Goal: Information Seeking & Learning: Learn about a topic

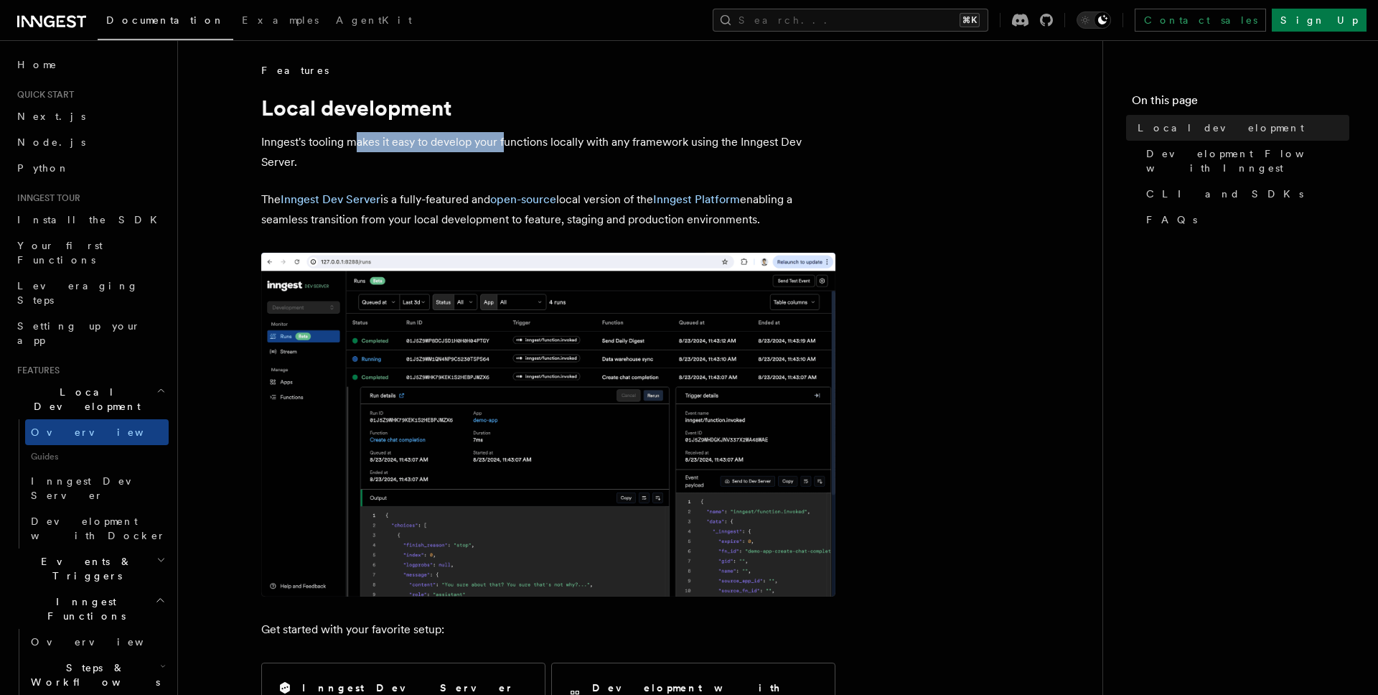
drag, startPoint x: 355, startPoint y: 141, endPoint x: 505, endPoint y: 141, distance: 150.0
click at [505, 141] on p "Inngest's tooling makes it easy to develop your functions locally with any fram…" at bounding box center [548, 152] width 574 height 40
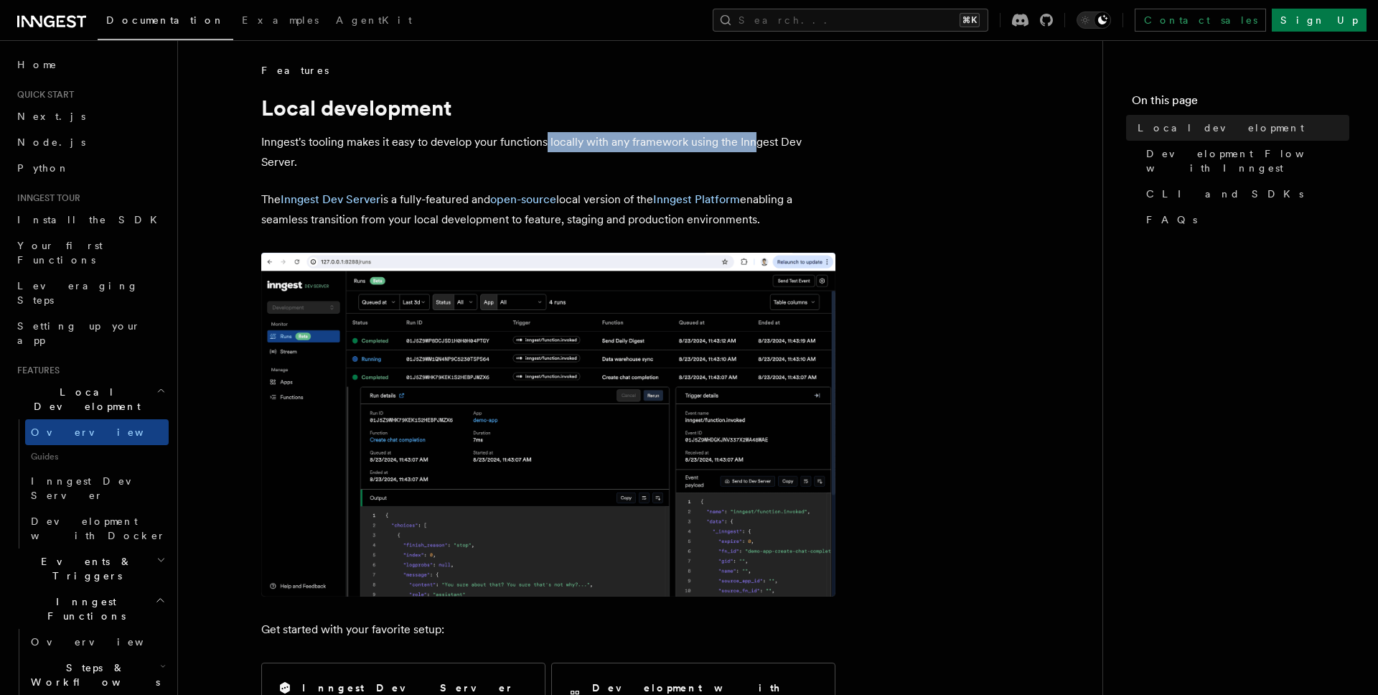
drag, startPoint x: 545, startPoint y: 143, endPoint x: 751, endPoint y: 144, distance: 205.2
click at [751, 144] on p "Inngest's tooling makes it easy to develop your functions locally with any fram…" at bounding box center [548, 152] width 574 height 40
drag, startPoint x: 782, startPoint y: 143, endPoint x: 656, endPoint y: 143, distance: 125.6
click at [656, 143] on p "Inngest's tooling makes it easy to develop your functions locally with any fram…" at bounding box center [548, 152] width 574 height 40
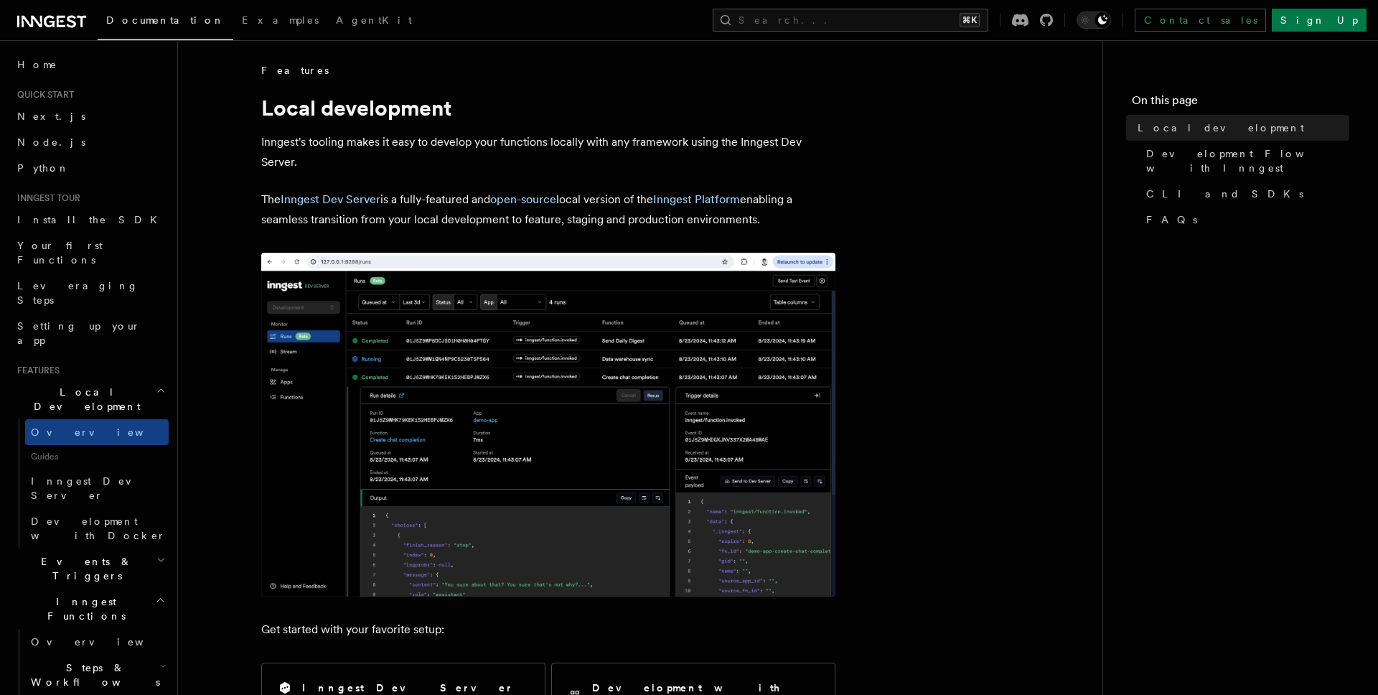
click at [656, 142] on p "Inngest's tooling makes it easy to develop your functions locally with any fram…" at bounding box center [548, 152] width 574 height 40
drag, startPoint x: 413, startPoint y: 199, endPoint x: 451, endPoint y: 200, distance: 38.1
click at [451, 200] on p "The Inngest Dev Server is a fully-featured and open-source local version of the…" at bounding box center [548, 209] width 574 height 40
drag, startPoint x: 627, startPoint y: 202, endPoint x: 606, endPoint y: 201, distance: 21.6
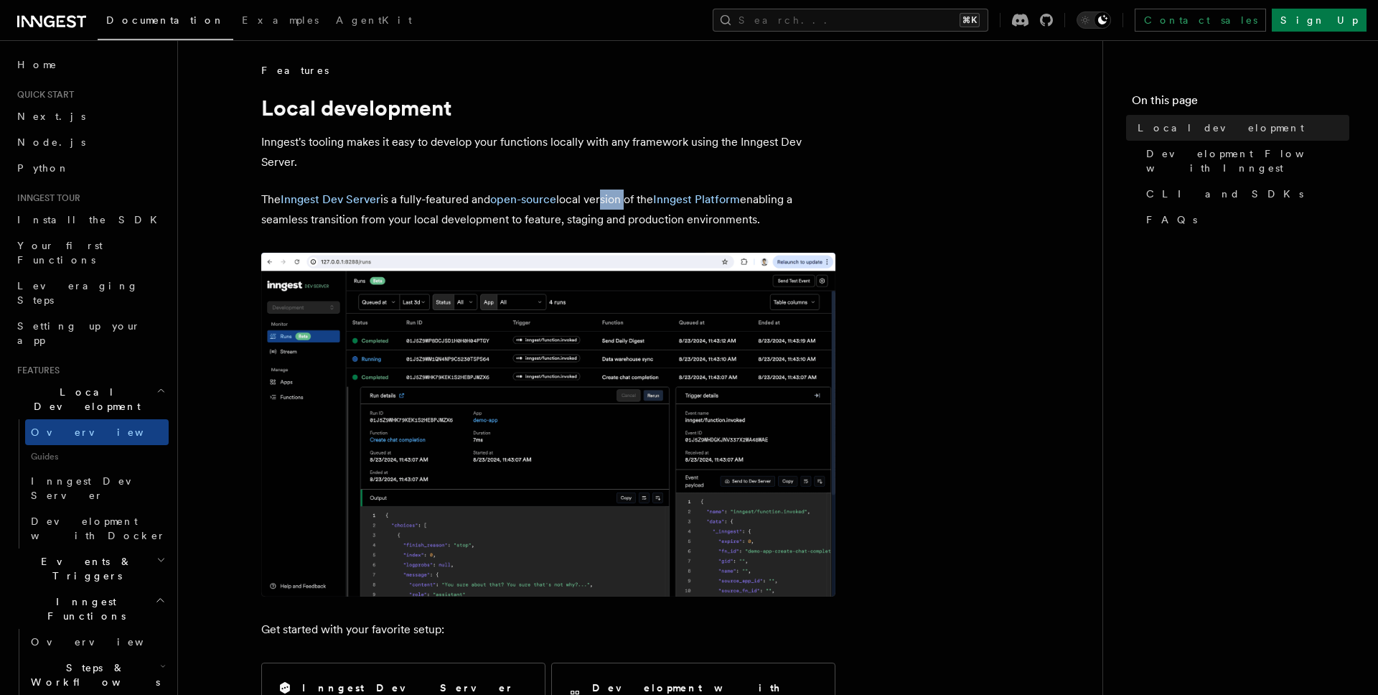
click at [606, 201] on p "The Inngest Dev Server is a fully-featured and open-source local version of the…" at bounding box center [548, 209] width 574 height 40
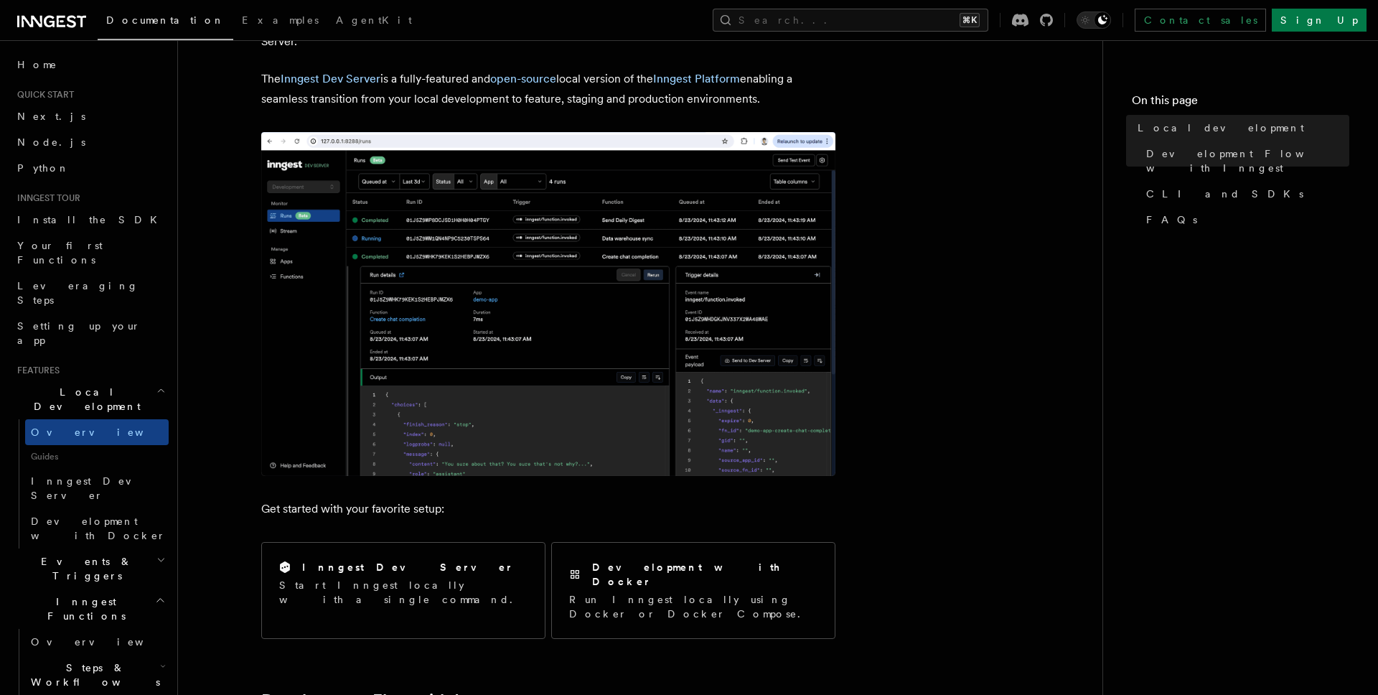
scroll to position [120, 0]
click at [528, 320] on img at bounding box center [548, 305] width 574 height 344
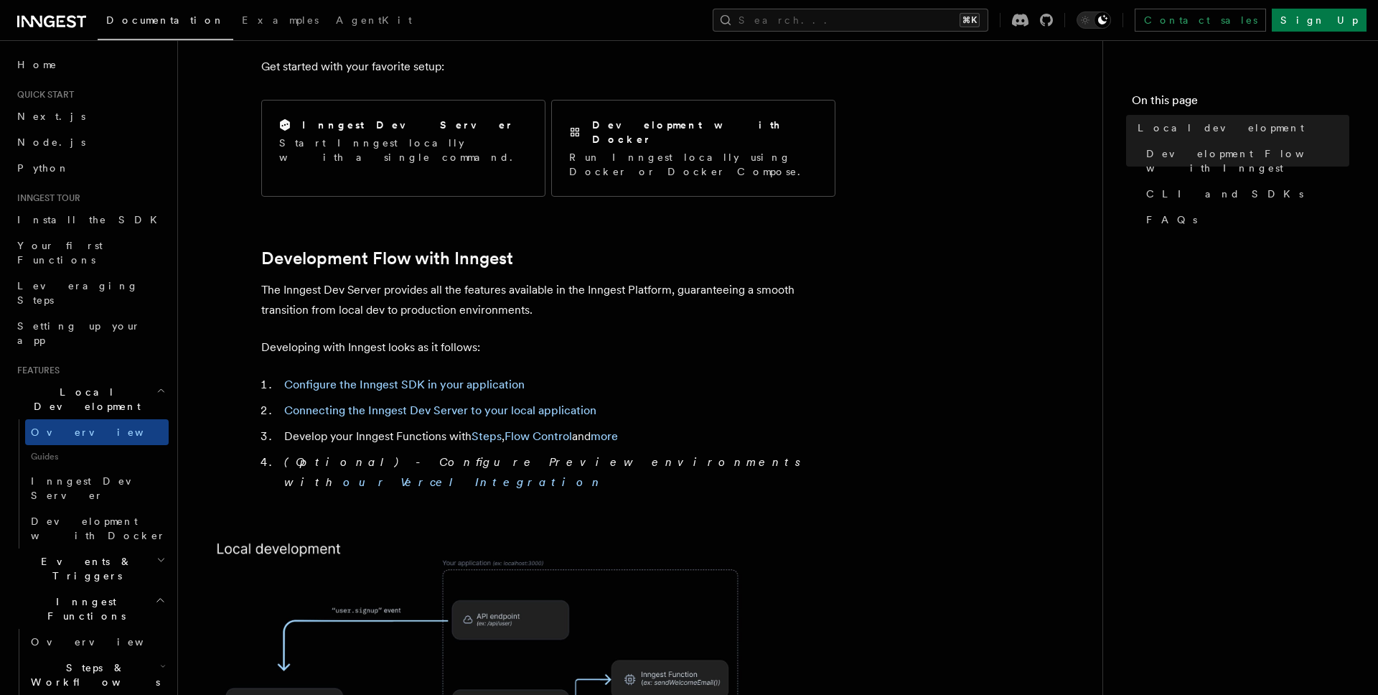
scroll to position [623, 0]
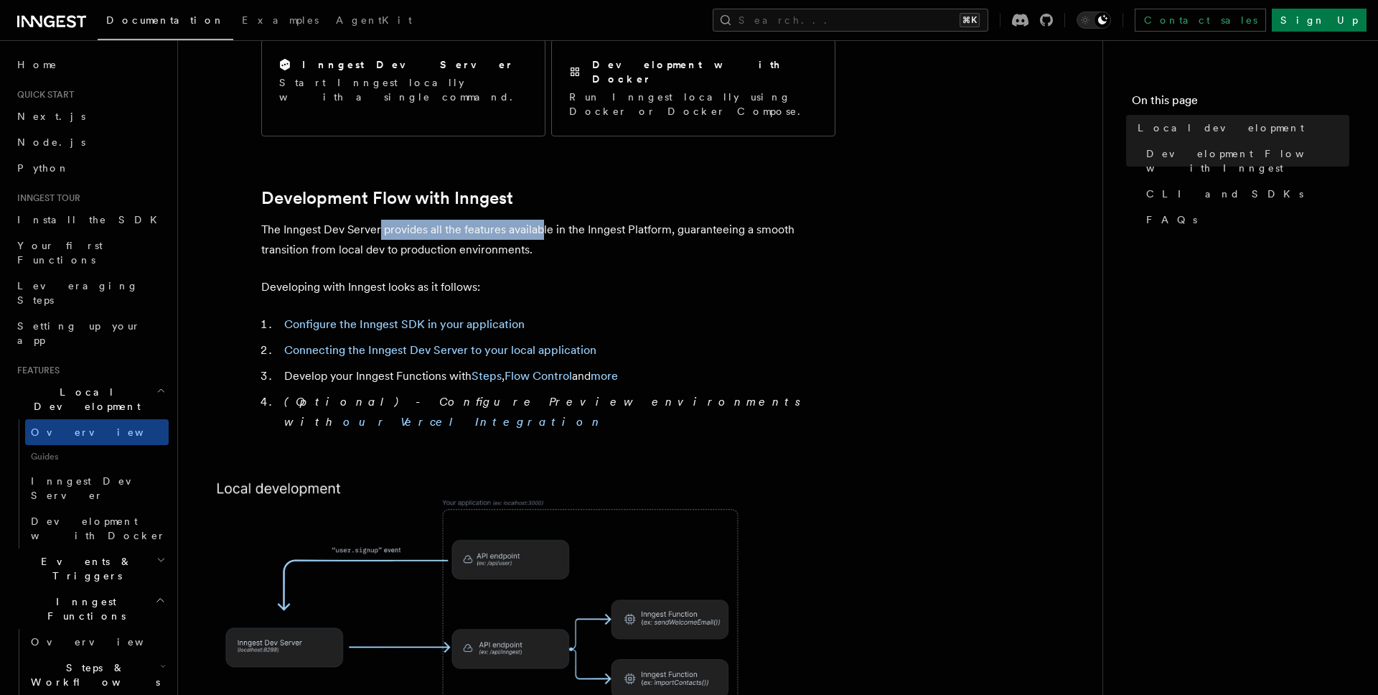
drag, startPoint x: 378, startPoint y: 196, endPoint x: 540, endPoint y: 202, distance: 162.3
click at [540, 220] on p "The Inngest Dev Server provides all the features available in the Inngest Platf…" at bounding box center [548, 240] width 574 height 40
drag, startPoint x: 383, startPoint y: 218, endPoint x: 512, endPoint y: 222, distance: 128.5
click at [512, 222] on p "The Inngest Dev Server provides all the features available in the Inngest Platf…" at bounding box center [548, 240] width 574 height 40
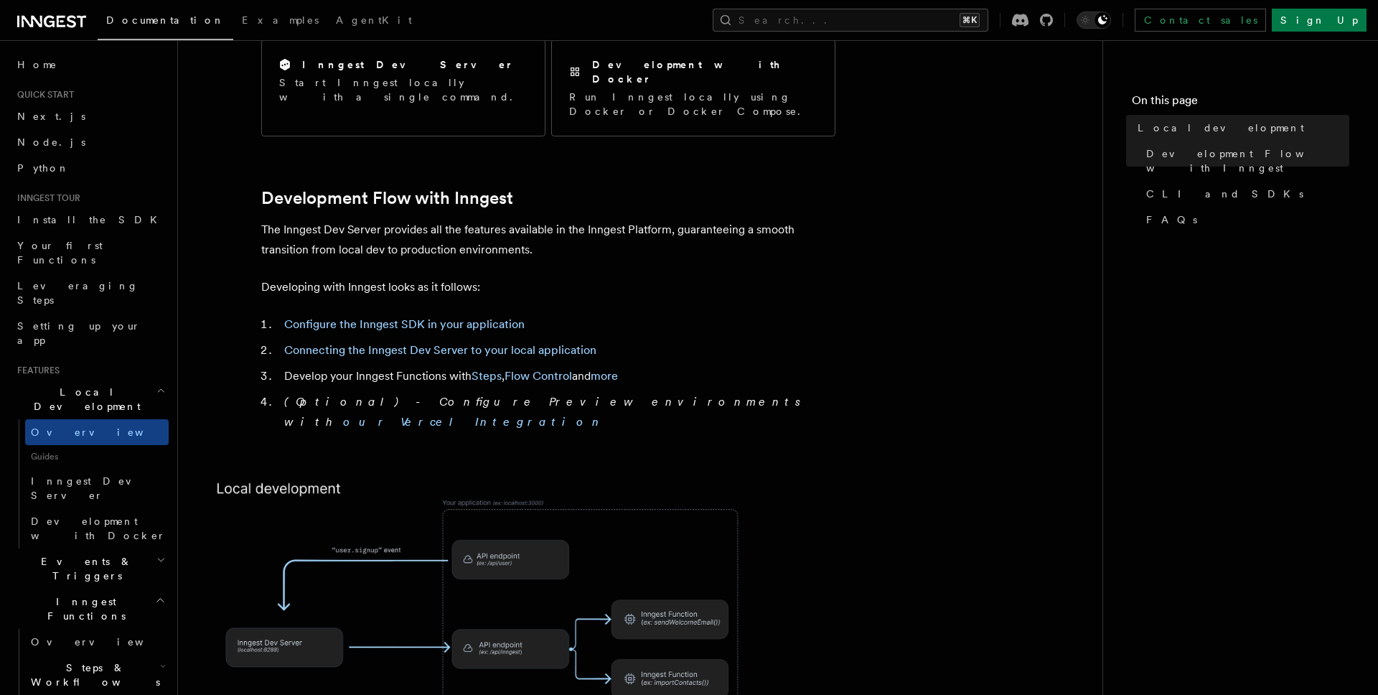
drag, startPoint x: 511, startPoint y: 222, endPoint x: 528, endPoint y: 222, distance: 17.2
click at [512, 222] on p "The Inngest Dev Server provides all the features available in the Inngest Platf…" at bounding box center [548, 240] width 574 height 40
drag, startPoint x: 315, startPoint y: 258, endPoint x: 473, endPoint y: 261, distance: 157.9
click at [474, 277] on p "Developing with Inngest looks as it follows:" at bounding box center [548, 287] width 574 height 20
drag, startPoint x: 473, startPoint y: 261, endPoint x: 526, endPoint y: 264, distance: 53.2
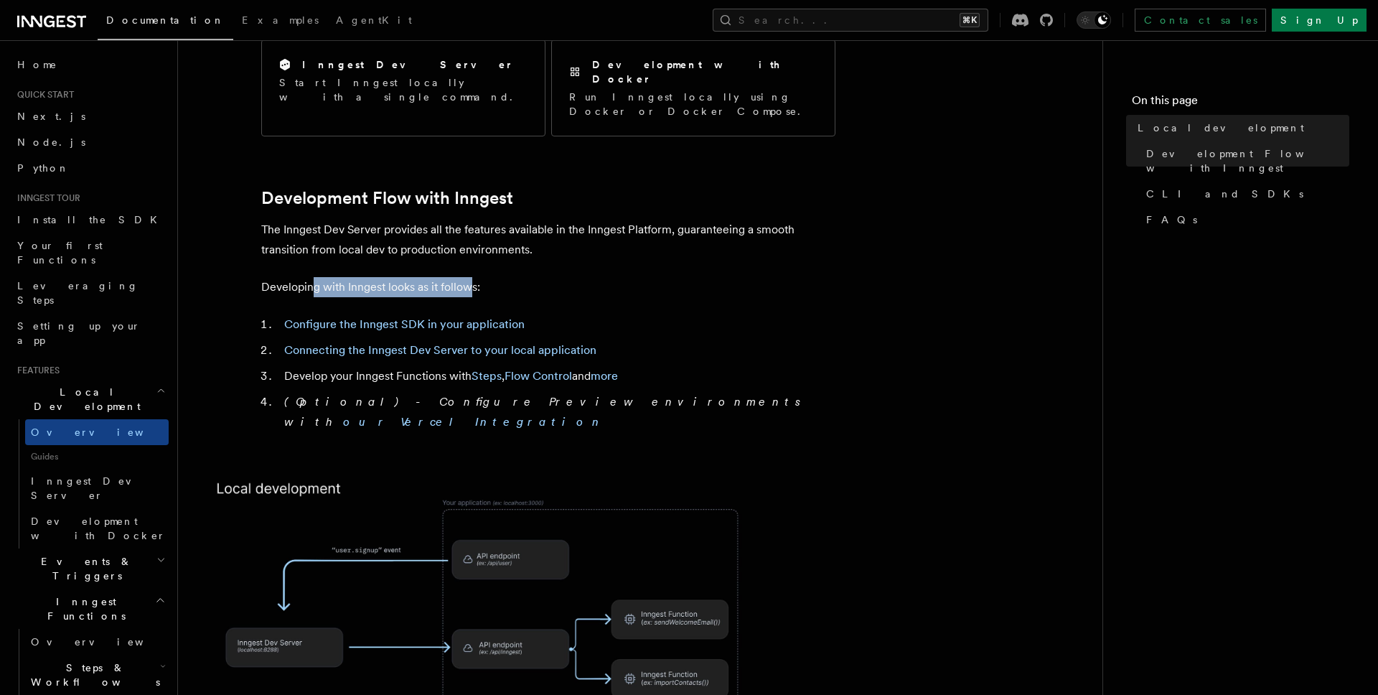
click at [473, 277] on p "Developing with Inngest looks as it follows:" at bounding box center [548, 287] width 574 height 20
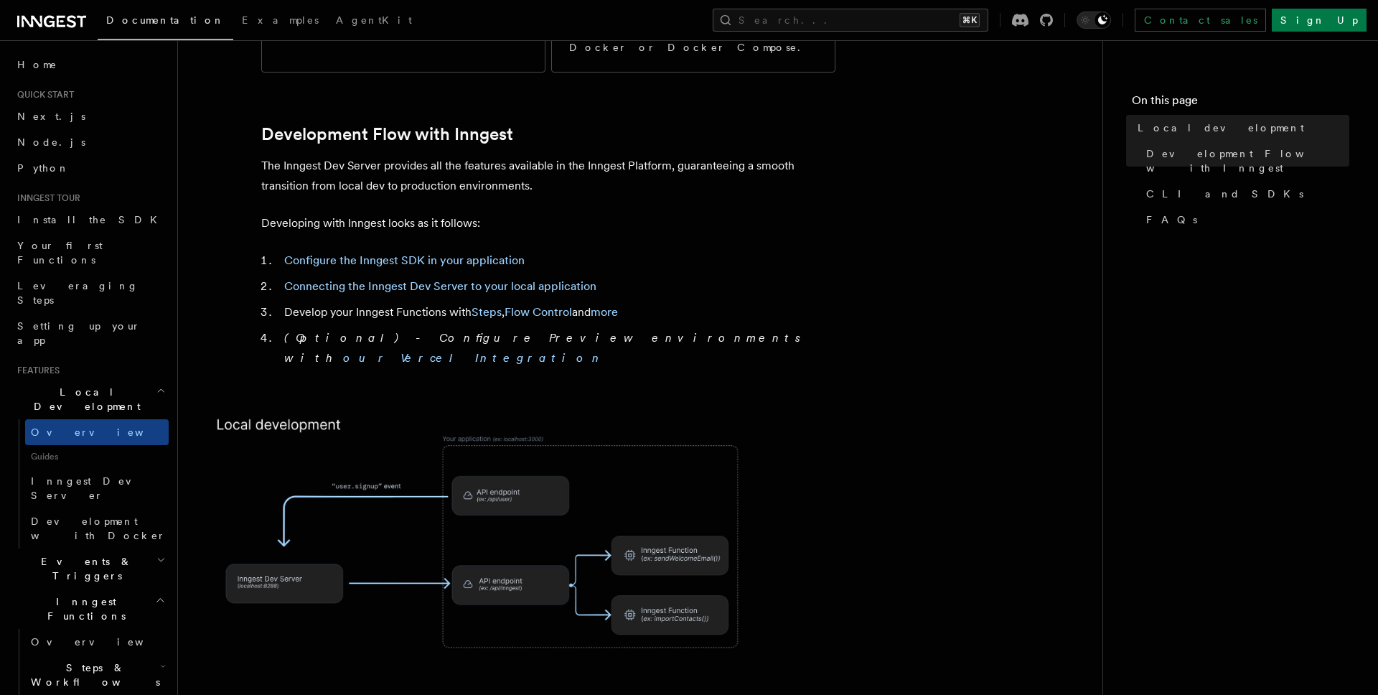
scroll to position [704, 0]
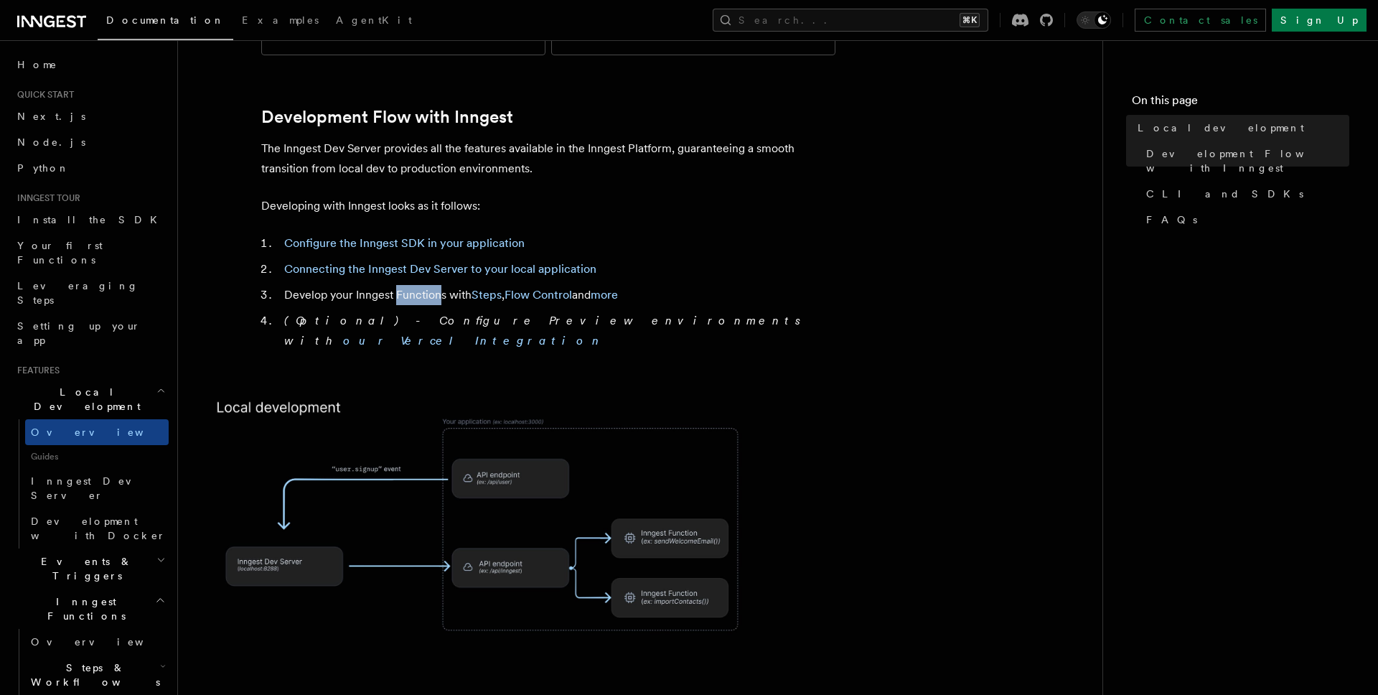
drag, startPoint x: 438, startPoint y: 263, endPoint x: 398, endPoint y: 264, distance: 40.9
click at [398, 285] on li "Develop your Inngest Functions with Steps , Flow Control and more" at bounding box center [557, 295] width 555 height 20
click at [397, 285] on li "Develop your Inngest Functions with Steps , Flow Control and more" at bounding box center [557, 295] width 555 height 20
drag, startPoint x: 395, startPoint y: 263, endPoint x: 424, endPoint y: 266, distance: 28.8
click at [424, 285] on li "Develop your Inngest Functions with Steps , Flow Control and more" at bounding box center [557, 295] width 555 height 20
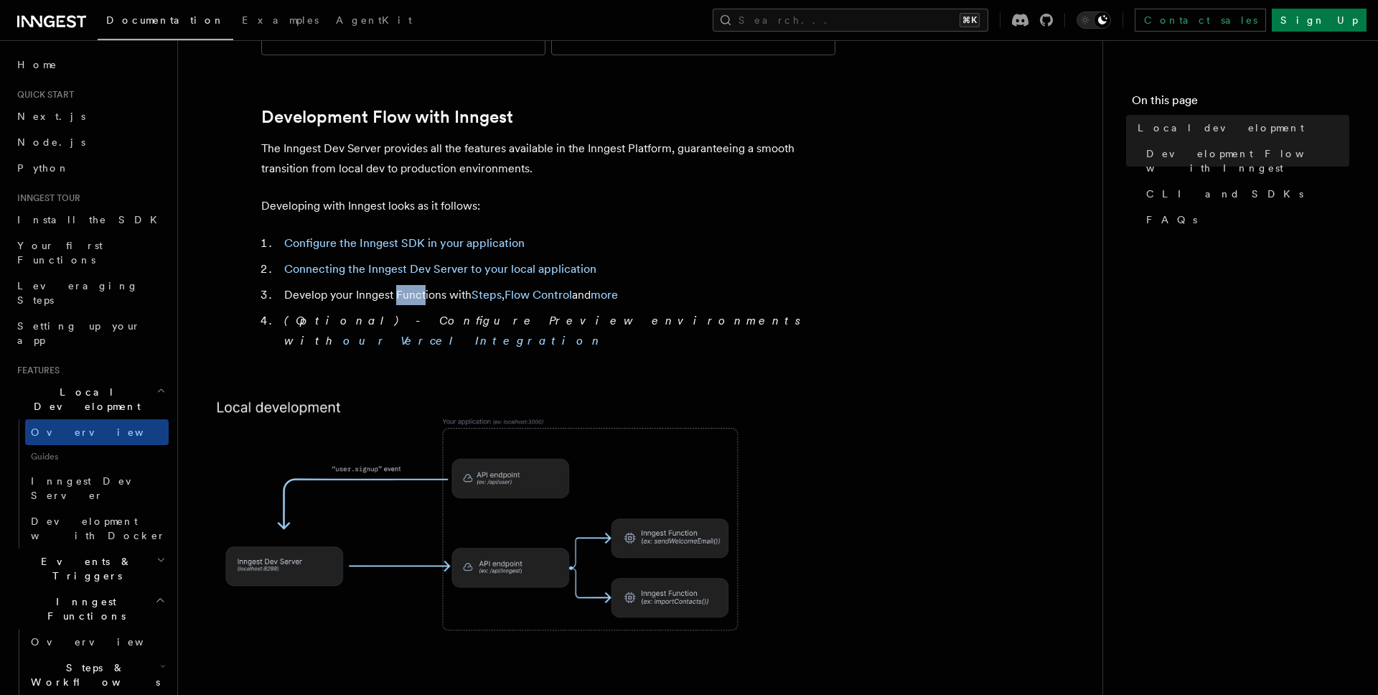
click at [424, 285] on li "Develop your Inngest Functions with Steps , Flow Control and more" at bounding box center [557, 295] width 555 height 20
drag, startPoint x: 357, startPoint y: 293, endPoint x: 448, endPoint y: 299, distance: 90.7
click at [448, 311] on li "(Optional) - Configure Preview environments with our Vercel Integration" at bounding box center [557, 331] width 555 height 40
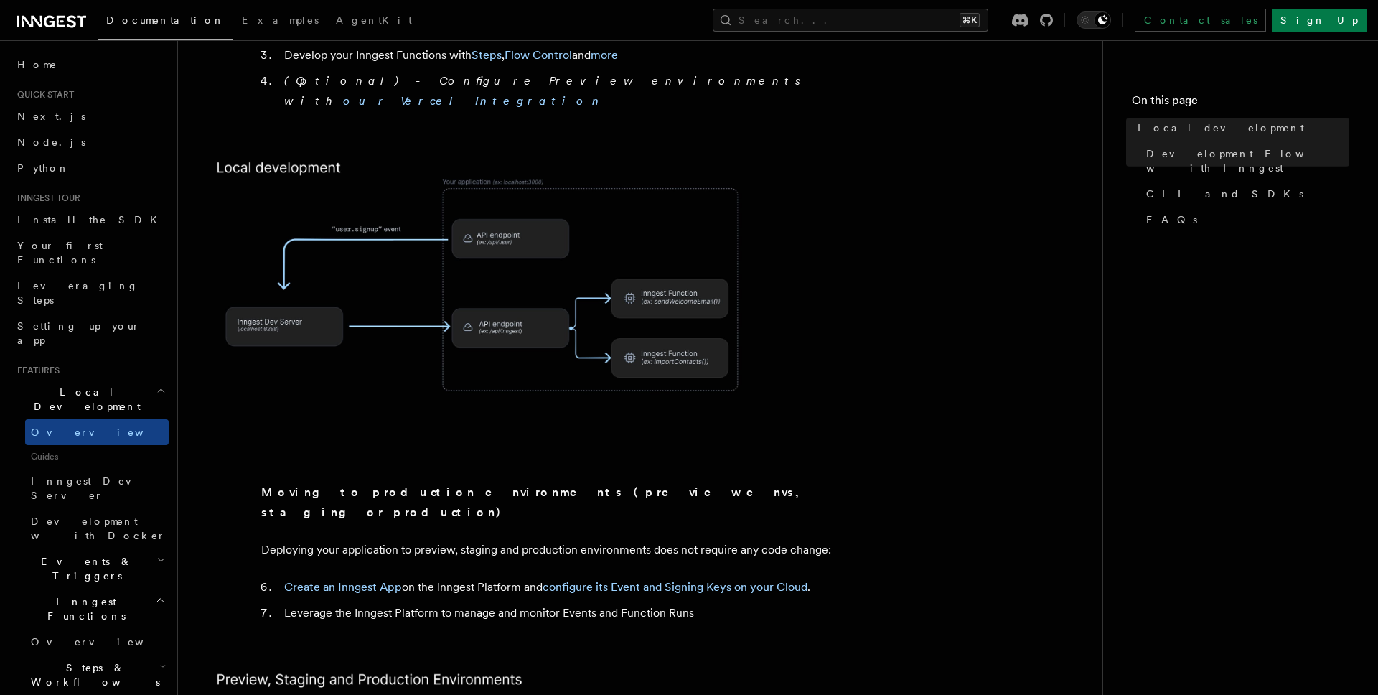
scroll to position [1118, 0]
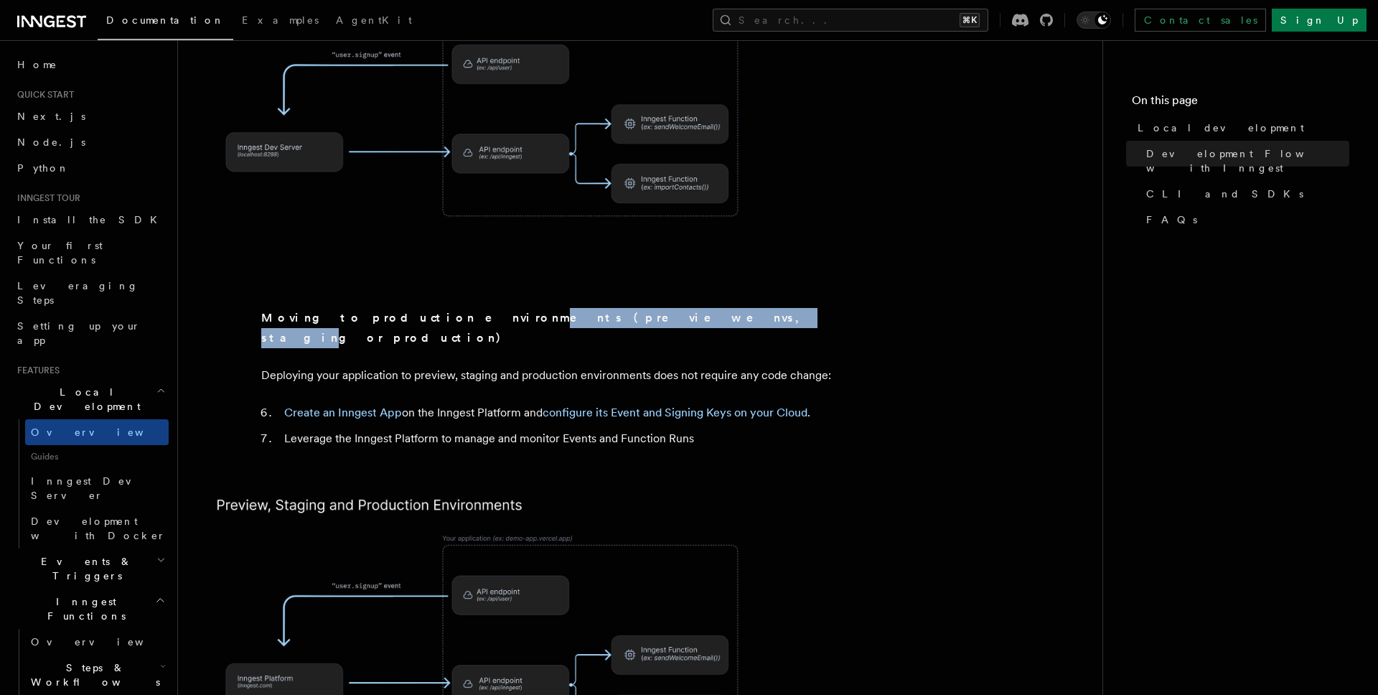
drag, startPoint x: 428, startPoint y: 270, endPoint x: 563, endPoint y: 268, distance: 134.9
click at [563, 311] on strong "Moving to production environments (preview envs, staging or production)" at bounding box center [534, 328] width 546 height 34
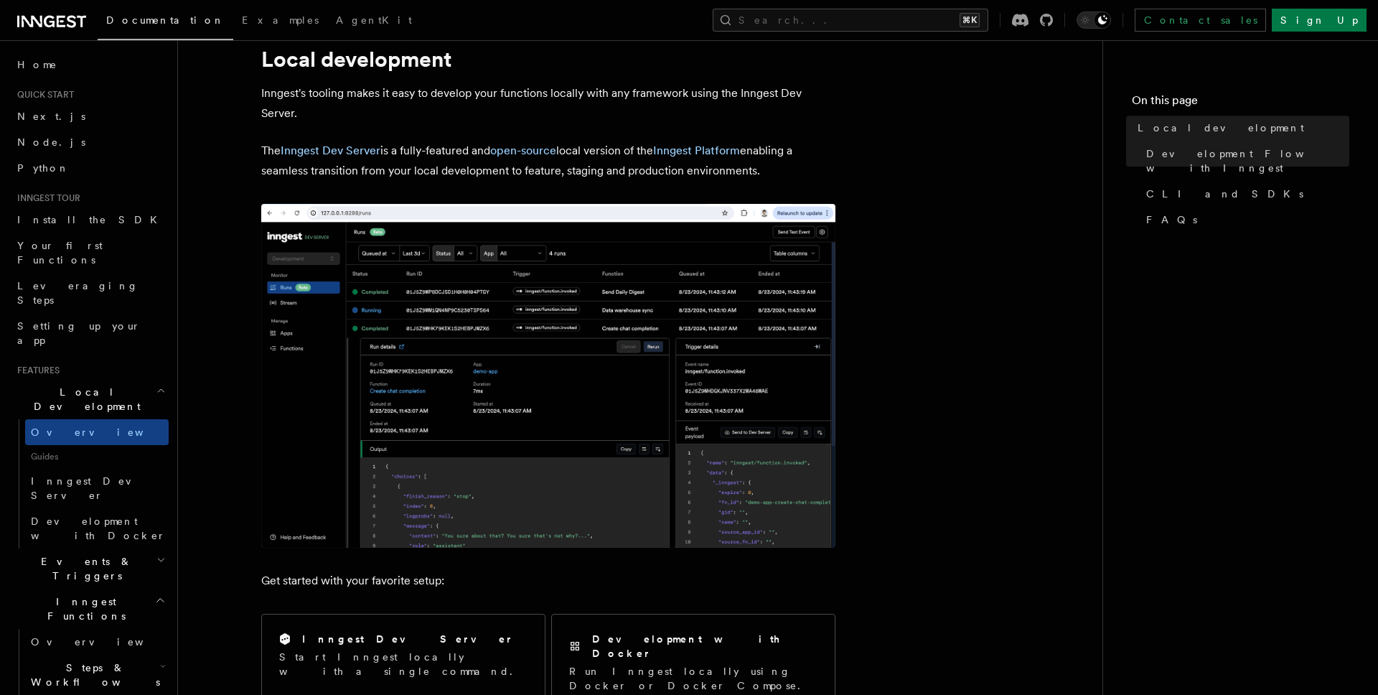
scroll to position [0, 0]
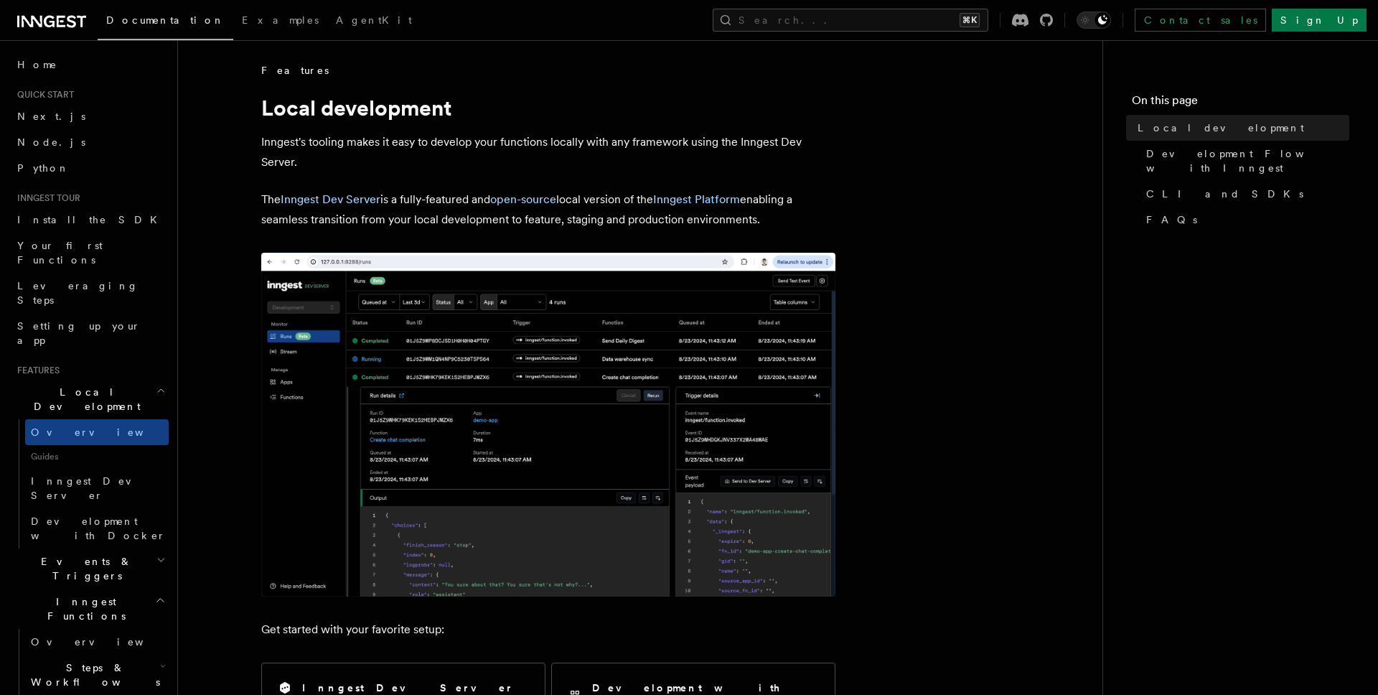
click at [46, 96] on span "Quick start" at bounding box center [42, 94] width 62 height 11
click at [29, 60] on span "Home" at bounding box center [37, 64] width 40 height 14
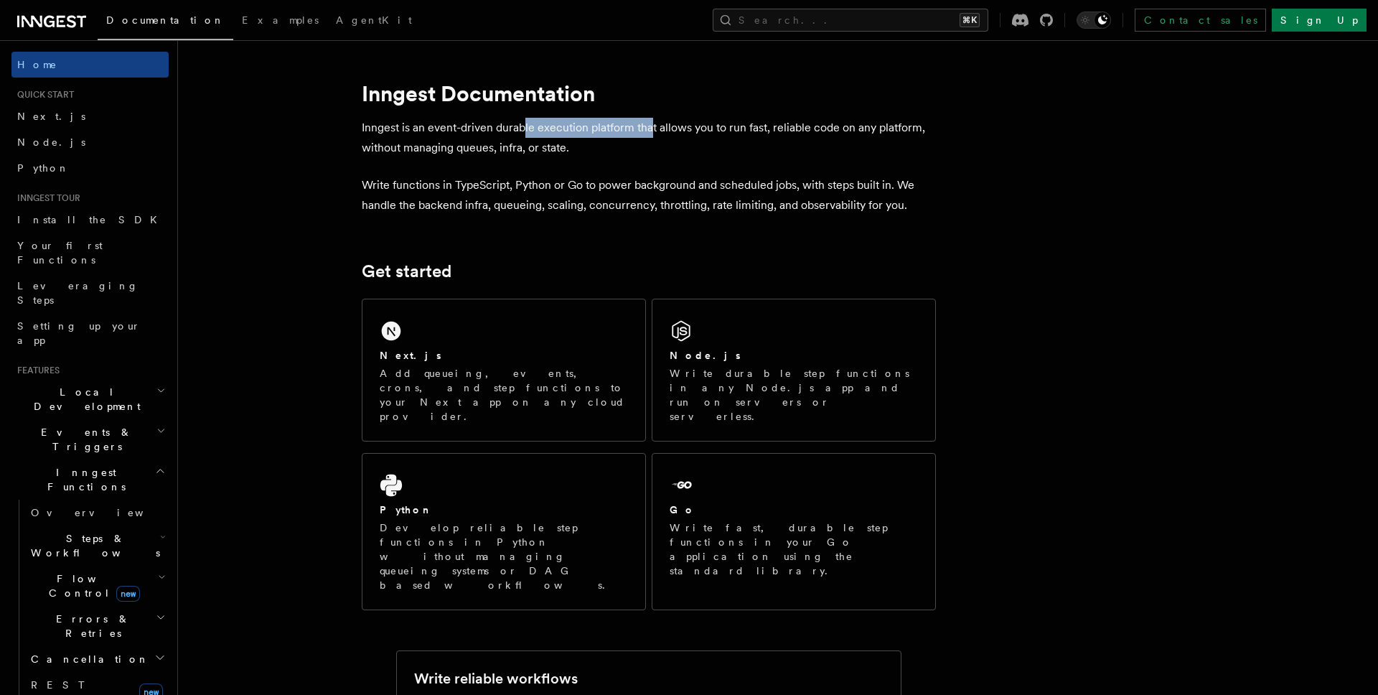
drag, startPoint x: 526, startPoint y: 125, endPoint x: 657, endPoint y: 124, distance: 131.3
click at [655, 125] on p "Inngest is an event-driven durable execution platform that allows you to run fa…" at bounding box center [649, 138] width 574 height 40
click at [657, 125] on p "Inngest is an event-driven durable execution platform that allows you to run fa…" at bounding box center [649, 138] width 574 height 40
drag, startPoint x: 699, startPoint y: 126, endPoint x: 855, endPoint y: 129, distance: 155.8
click at [855, 129] on p "Inngest is an event-driven durable execution platform that allows you to run fa…" at bounding box center [649, 138] width 574 height 40
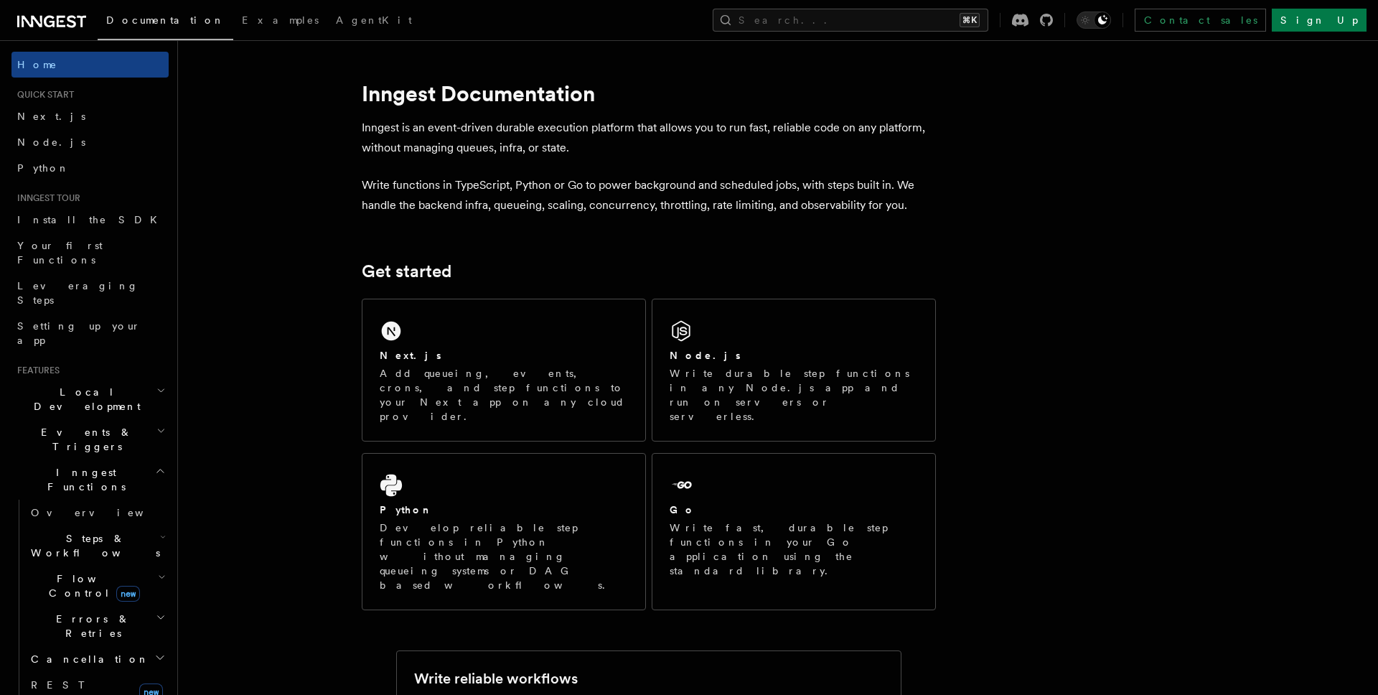
click at [855, 128] on p "Inngest is an event-driven durable execution platform that allows you to run fa…" at bounding box center [649, 138] width 574 height 40
drag, startPoint x: 731, startPoint y: 126, endPoint x: 708, endPoint y: 126, distance: 23.7
click at [708, 126] on p "Inngest is an event-driven durable execution platform that allows you to run fa…" at bounding box center [649, 138] width 574 height 40
drag, startPoint x: 464, startPoint y: 149, endPoint x: 566, endPoint y: 149, distance: 101.9
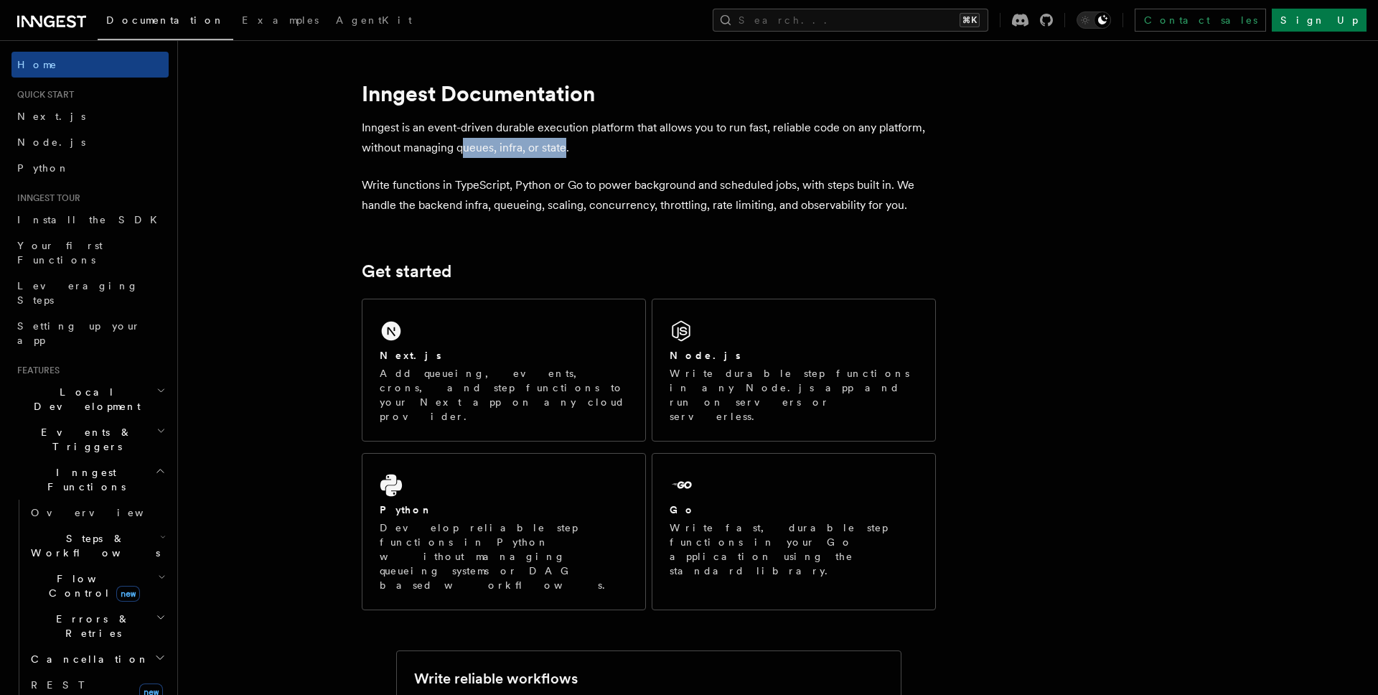
click at [566, 149] on p "Inngest is an event-driven durable execution platform that allows you to run fa…" at bounding box center [649, 138] width 574 height 40
click at [566, 148] on p "Inngest is an event-driven durable execution platform that allows you to run fa…" at bounding box center [649, 138] width 574 height 40
drag, startPoint x: 583, startPoint y: 153, endPoint x: 478, endPoint y: 149, distance: 105.6
click at [478, 149] on p "Inngest is an event-driven durable execution platform that allows you to run fa…" at bounding box center [649, 138] width 574 height 40
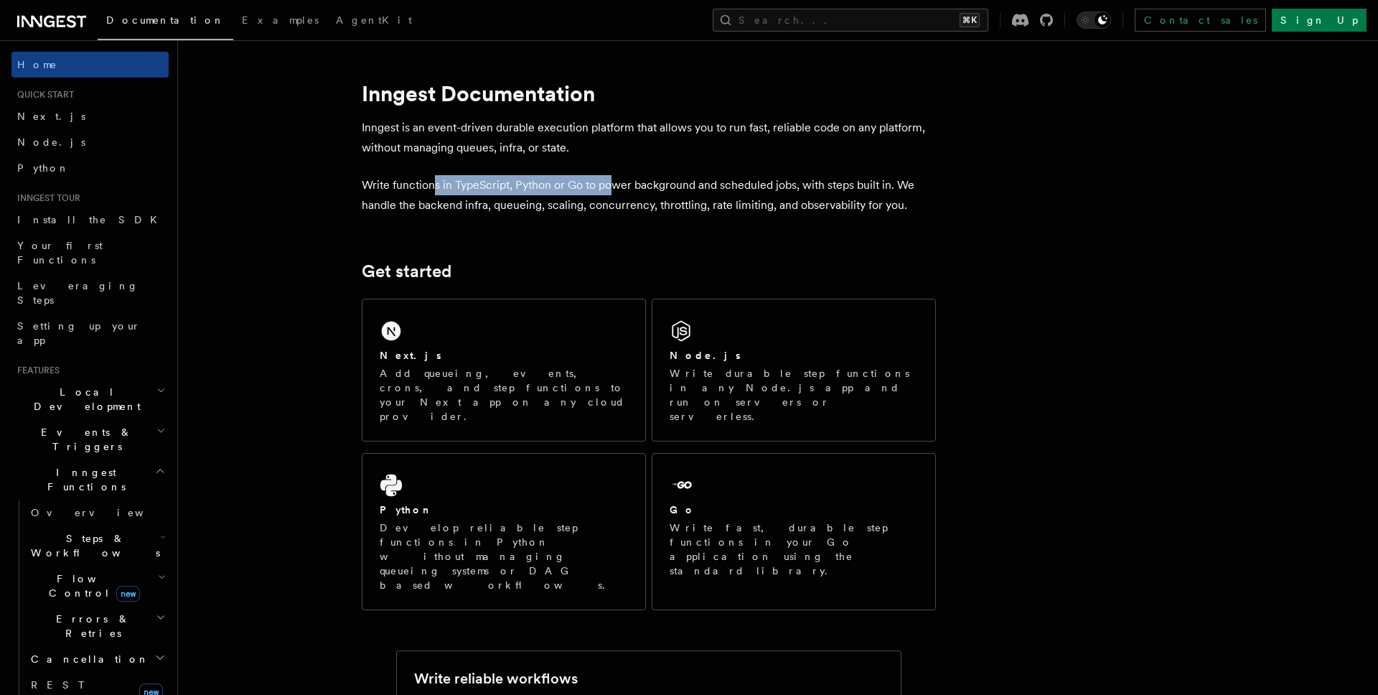
drag, startPoint x: 435, startPoint y: 181, endPoint x: 614, endPoint y: 190, distance: 178.9
click at [614, 190] on p "Write functions in TypeScript, Python or Go to power background and scheduled j…" at bounding box center [649, 195] width 574 height 40
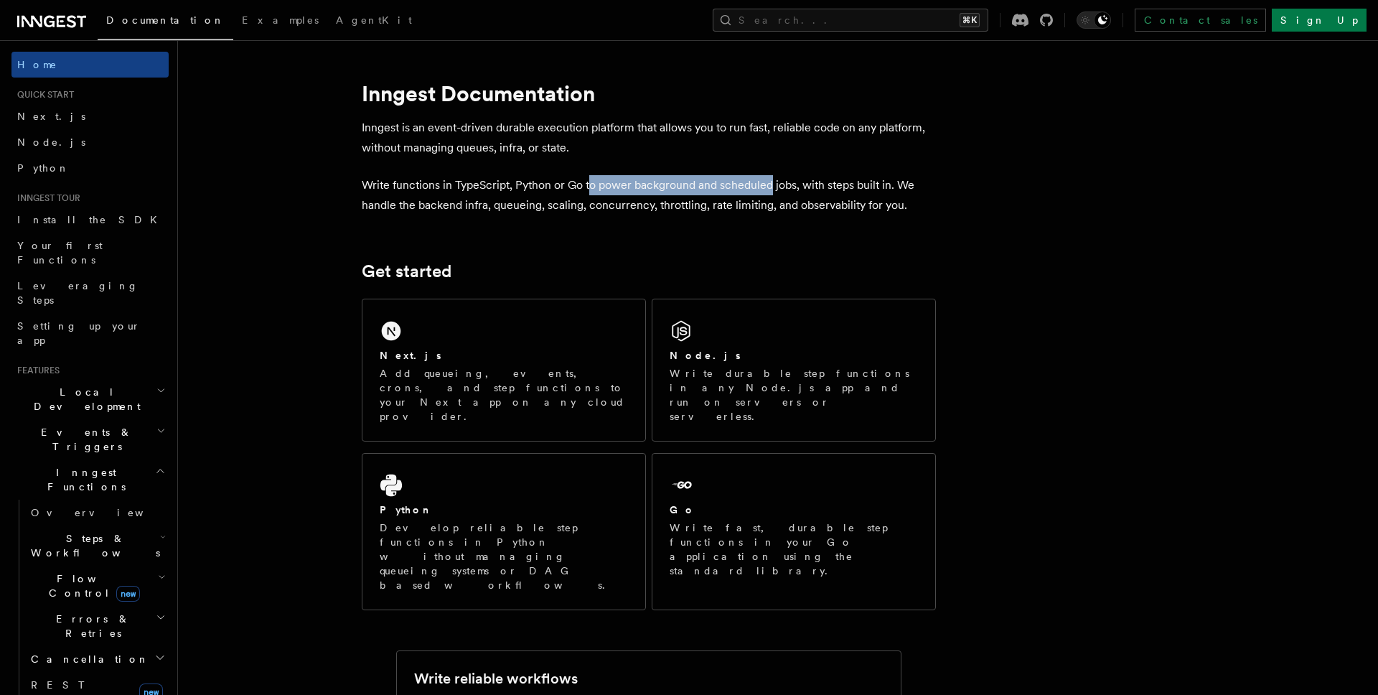
drag, startPoint x: 702, startPoint y: 184, endPoint x: 772, endPoint y: 183, distance: 70.3
click at [772, 183] on p "Write functions in TypeScript, Python or Go to power background and scheduled j…" at bounding box center [649, 195] width 574 height 40
drag, startPoint x: 815, startPoint y: 185, endPoint x: 919, endPoint y: 185, distance: 104.1
click at [920, 186] on p "Write functions in TypeScript, Python or Go to power background and scheduled j…" at bounding box center [649, 195] width 574 height 40
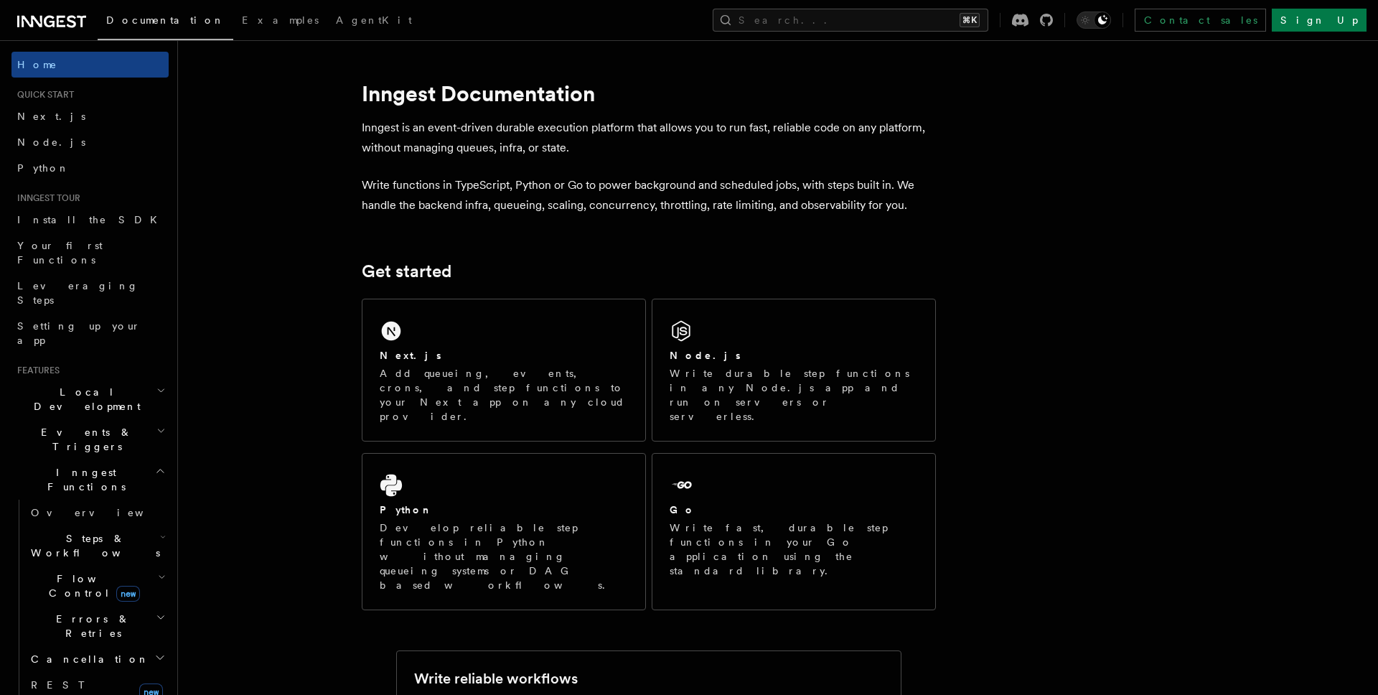
click at [920, 185] on p "Write functions in TypeScript, Python or Go to power background and scheduled j…" at bounding box center [649, 195] width 574 height 40
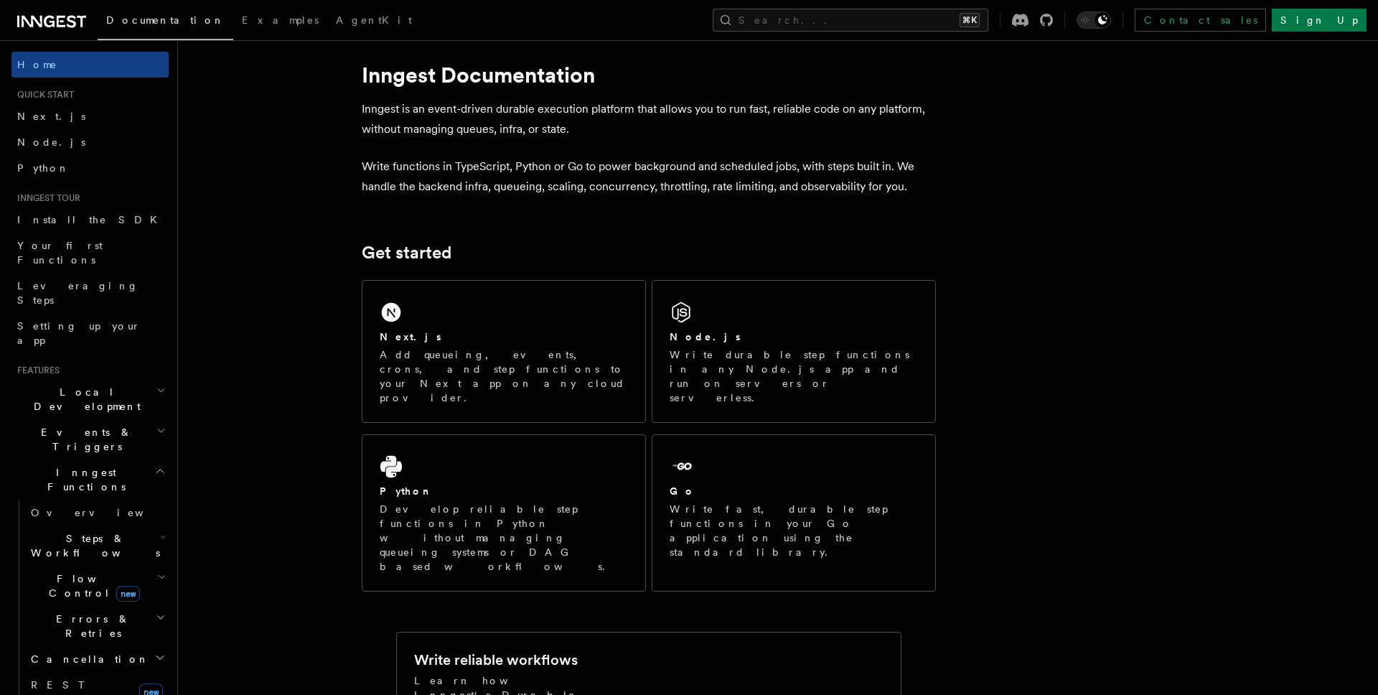
scroll to position [19, 0]
drag, startPoint x: 615, startPoint y: 184, endPoint x: 736, endPoint y: 185, distance: 121.3
click at [736, 185] on p "Write functions in TypeScript, Python or Go to power background and scheduled j…" at bounding box center [649, 176] width 574 height 40
drag, startPoint x: 772, startPoint y: 181, endPoint x: 897, endPoint y: 186, distance: 125.0
click at [897, 186] on p "Write functions in TypeScript, Python or Go to power background and scheduled j…" at bounding box center [649, 176] width 574 height 40
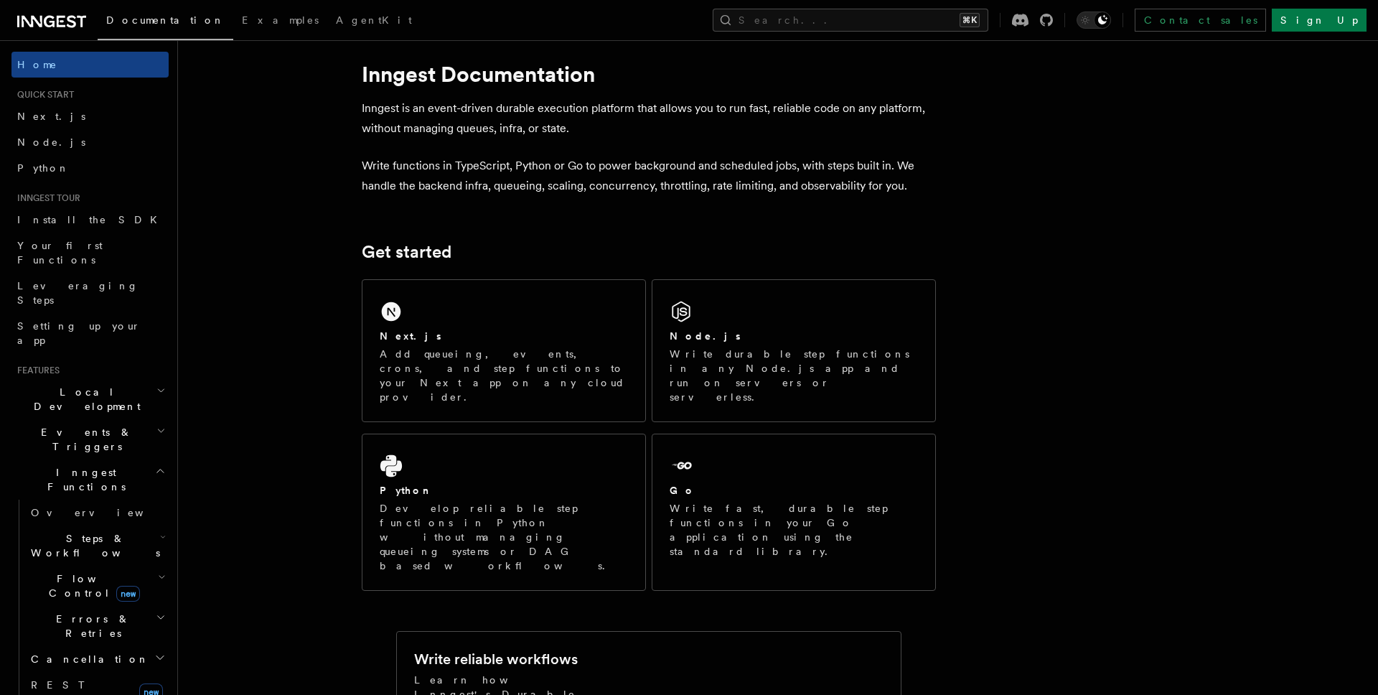
click at [898, 185] on p "Write functions in TypeScript, Python or Go to power background and scheduled j…" at bounding box center [649, 176] width 574 height 40
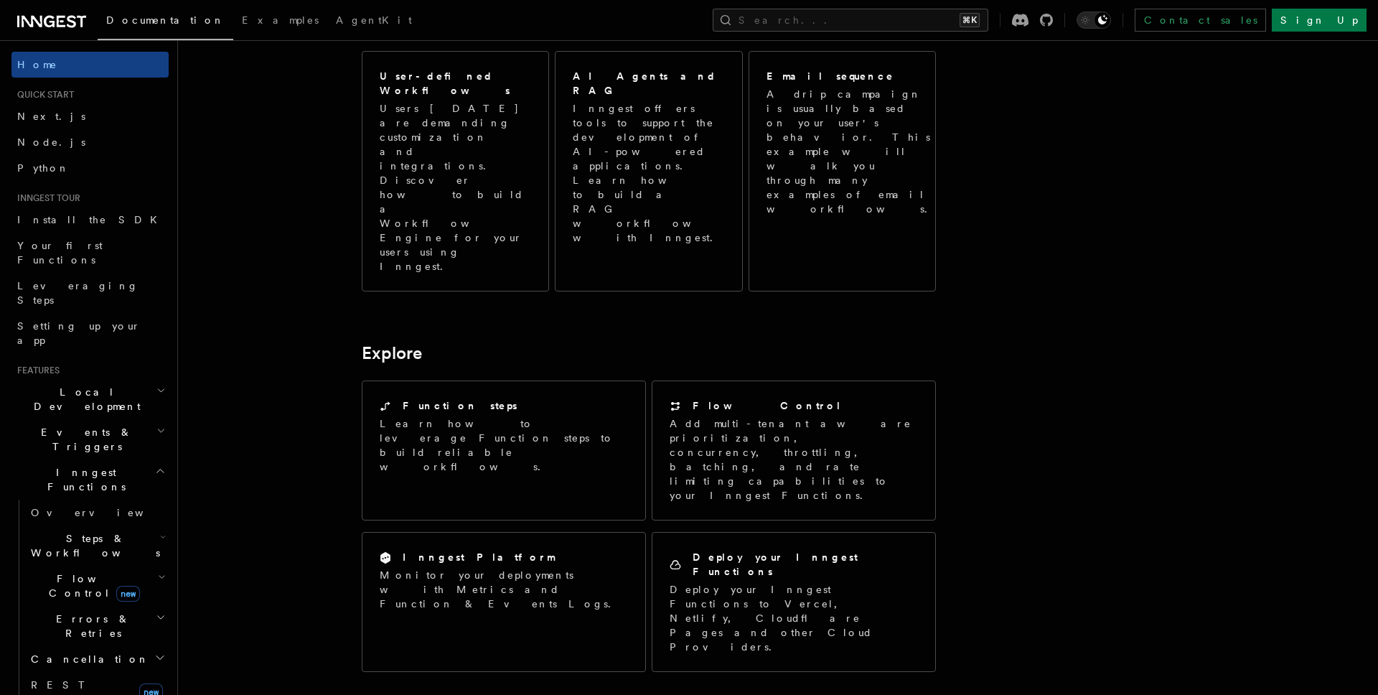
scroll to position [878, 0]
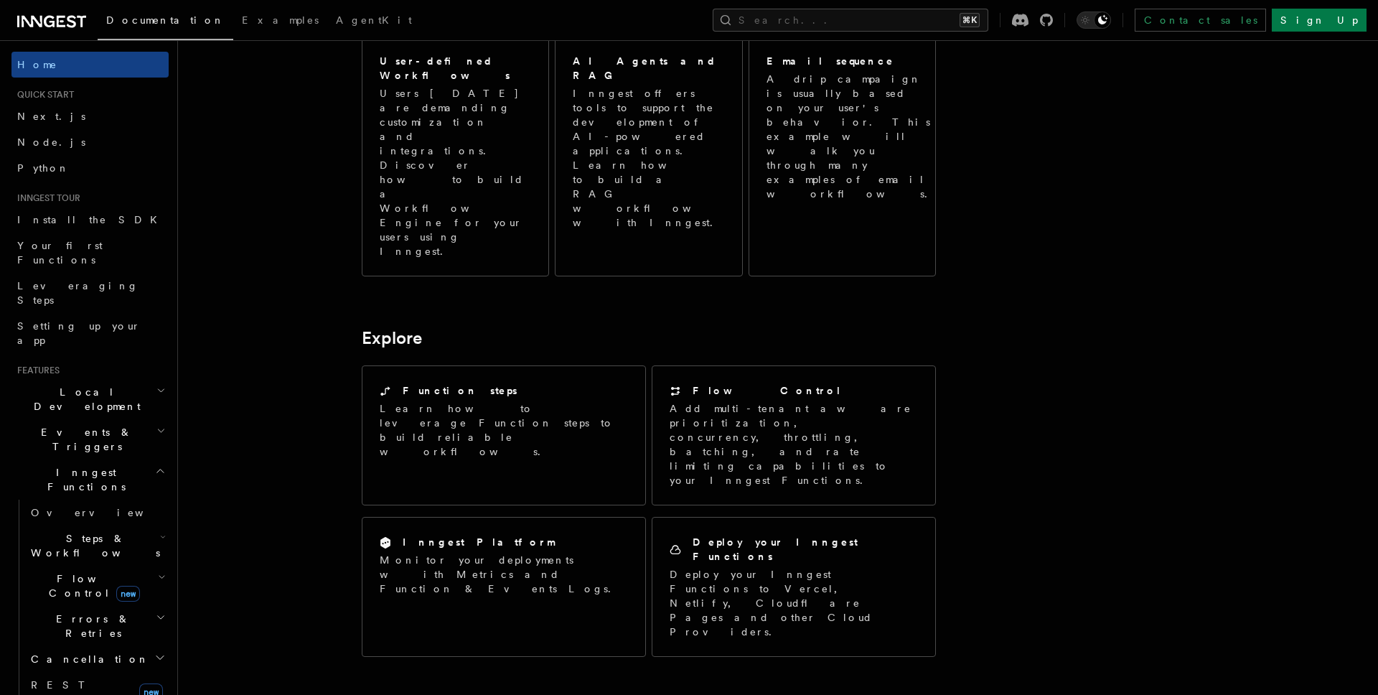
drag, startPoint x: 492, startPoint y: 378, endPoint x: 644, endPoint y: 381, distance: 152.2
drag, startPoint x: 675, startPoint y: 377, endPoint x: 563, endPoint y: 377, distance: 112.7
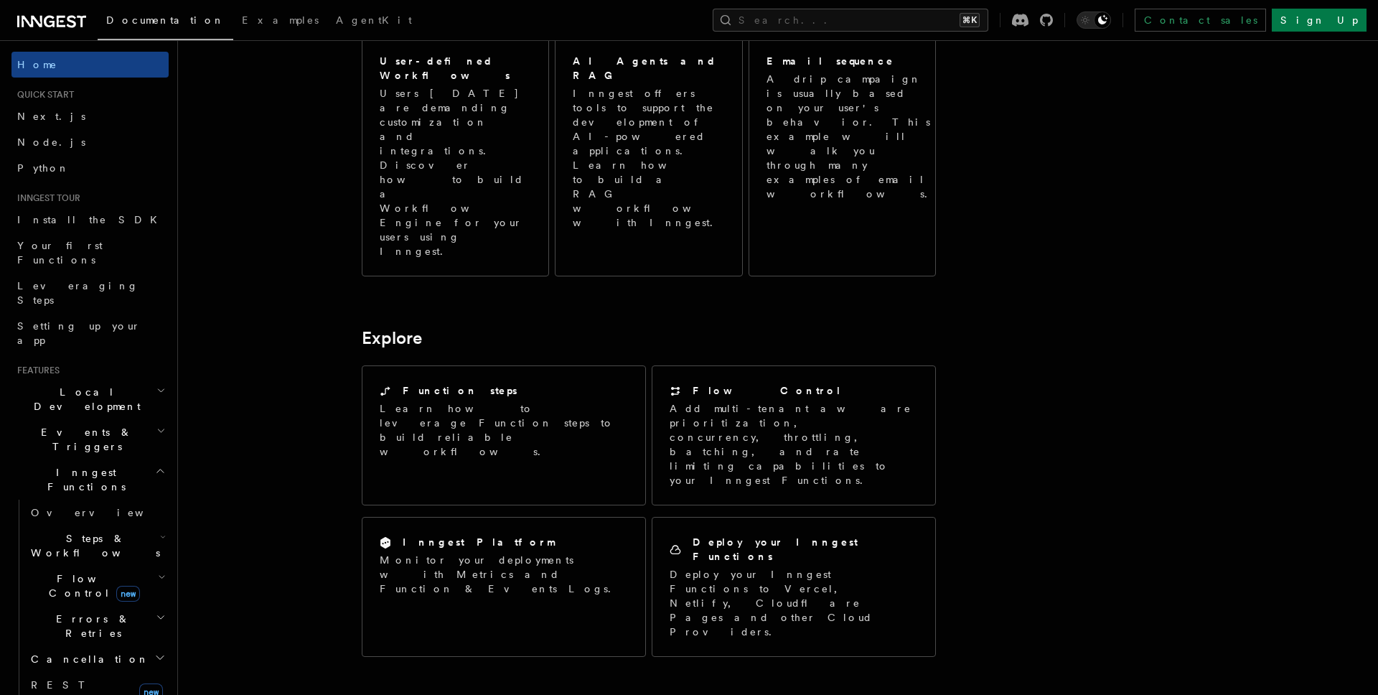
drag, startPoint x: 529, startPoint y: 376, endPoint x: 654, endPoint y: 375, distance: 125.6
drag, startPoint x: 459, startPoint y: 398, endPoint x: 612, endPoint y: 400, distance: 152.9
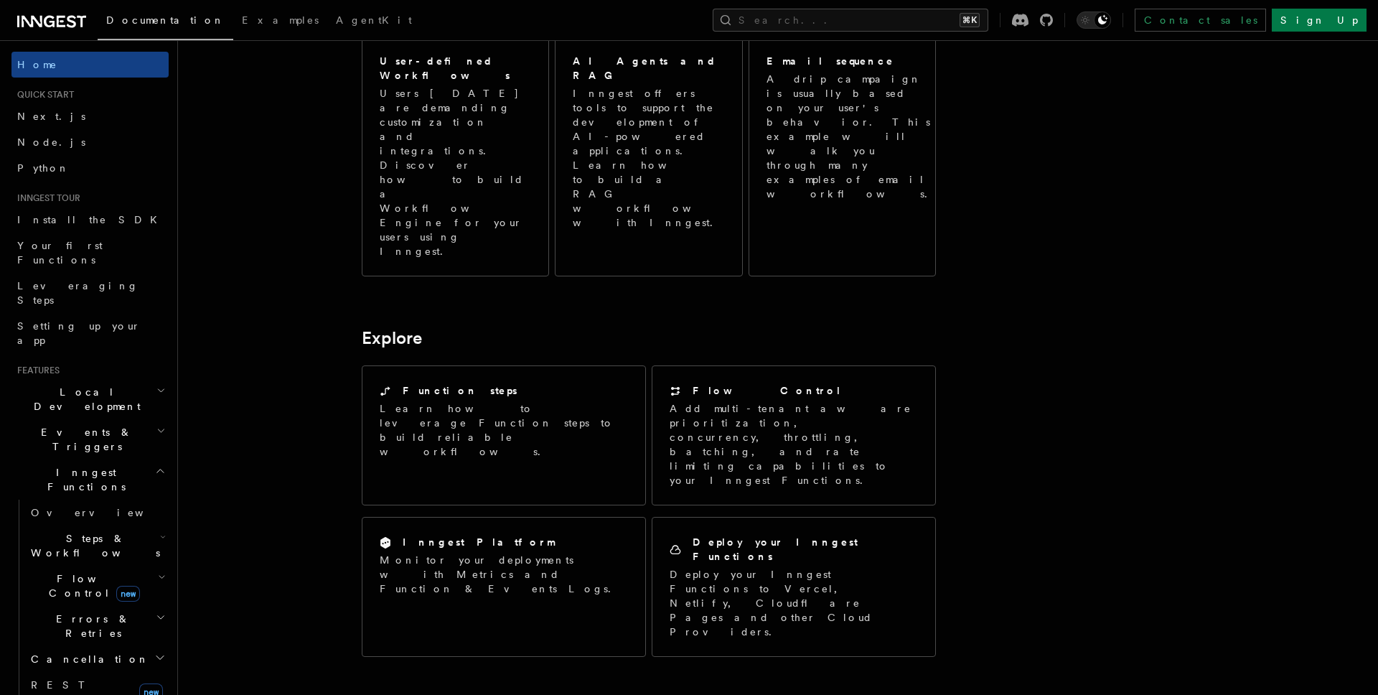
drag, startPoint x: 648, startPoint y: 397, endPoint x: 889, endPoint y: 400, distance: 241.2
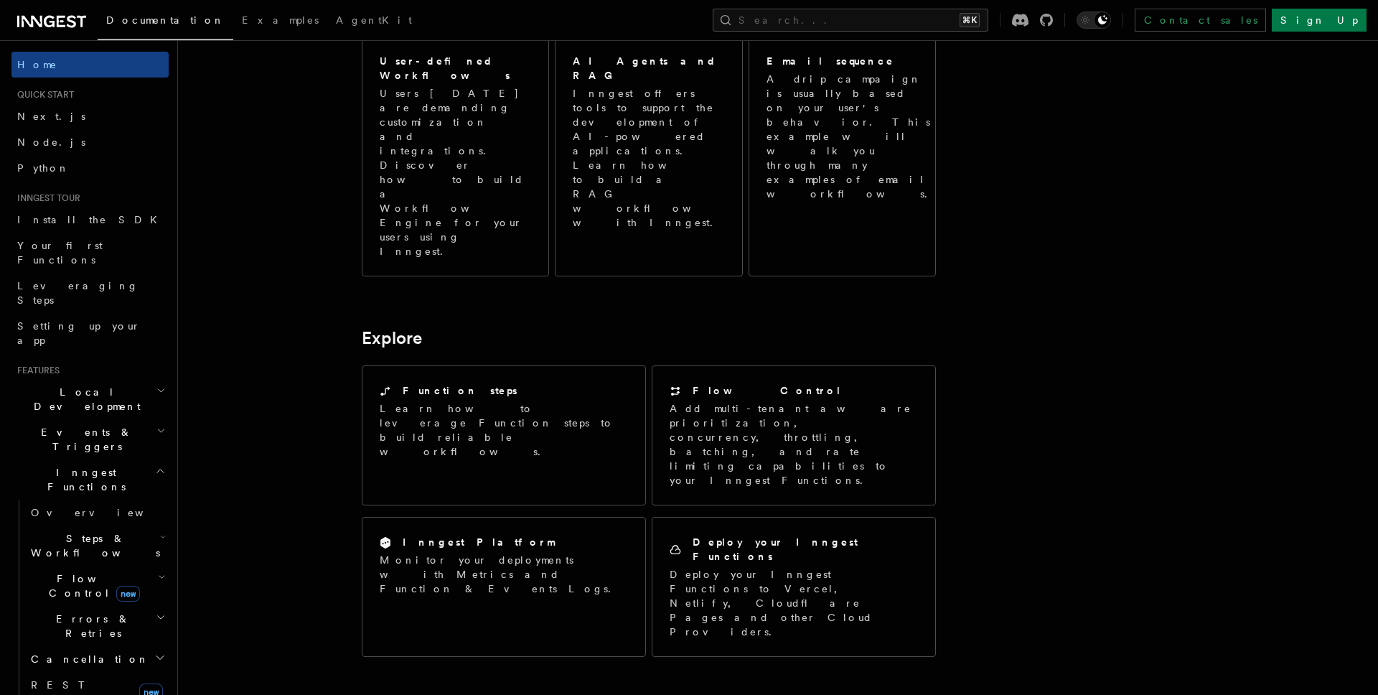
drag, startPoint x: 748, startPoint y: 400, endPoint x: 665, endPoint y: 405, distance: 82.7
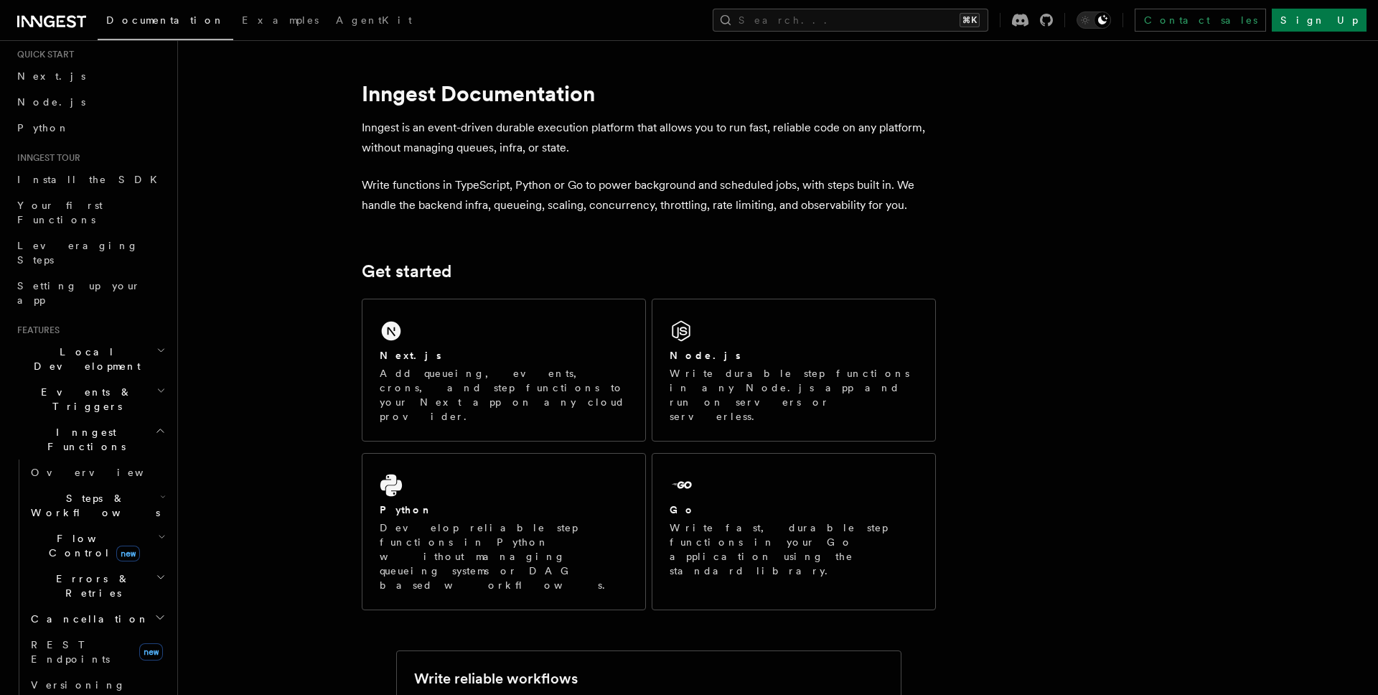
scroll to position [46, 0]
click at [158, 339] on icon "button" at bounding box center [160, 344] width 9 height 11
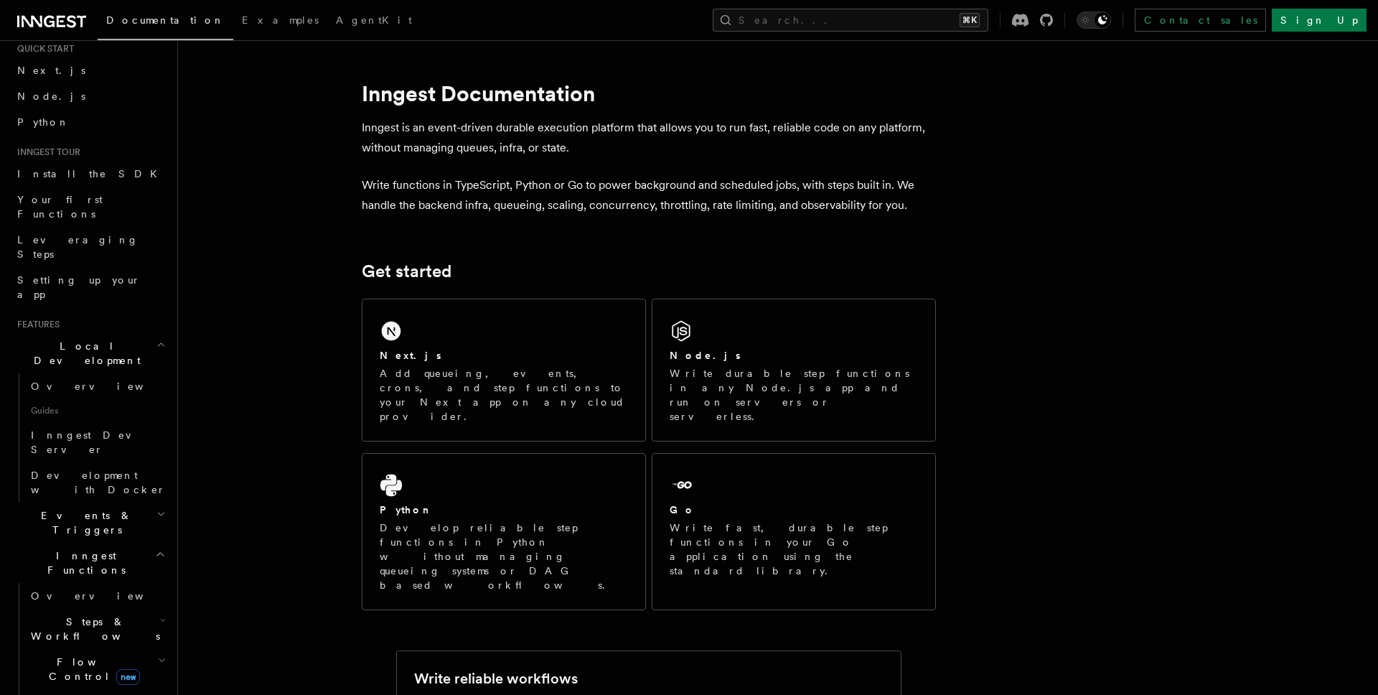
click at [158, 339] on icon "button" at bounding box center [160, 344] width 9 height 11
click at [158, 379] on icon "button" at bounding box center [160, 384] width 9 height 11
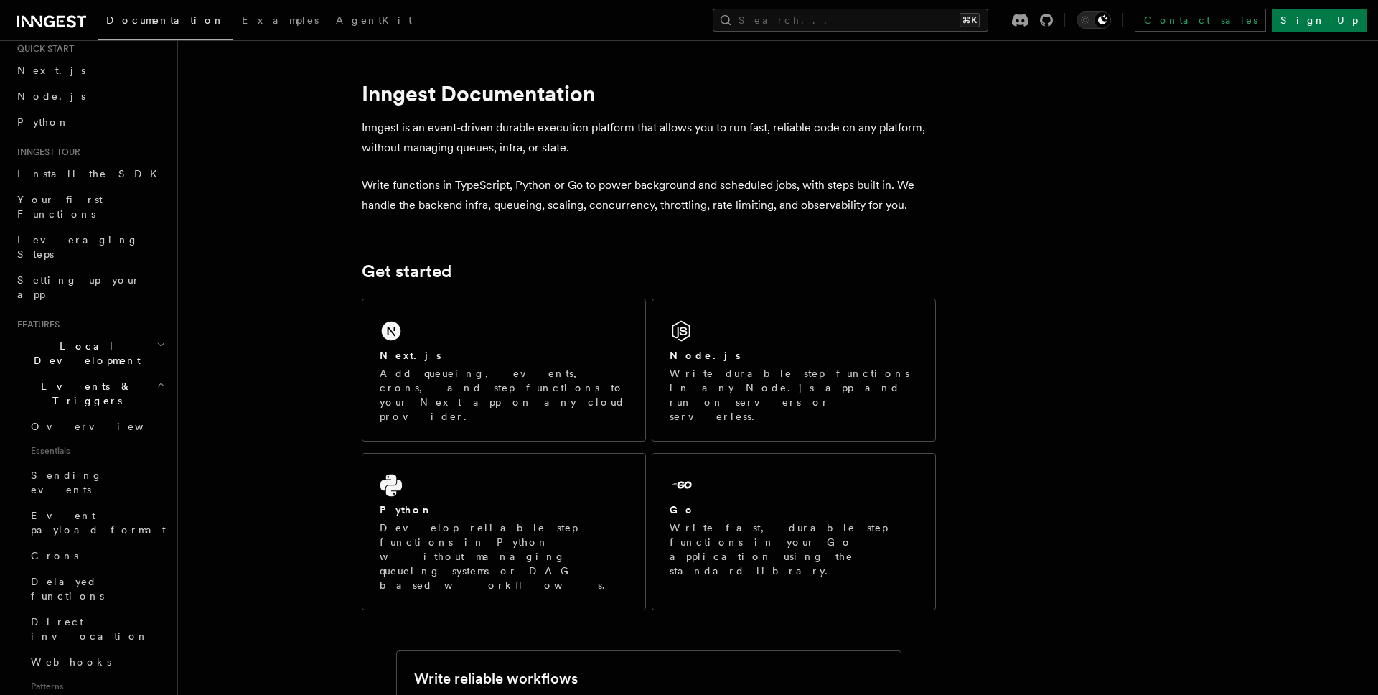
click at [157, 379] on icon "button" at bounding box center [160, 384] width 9 height 11
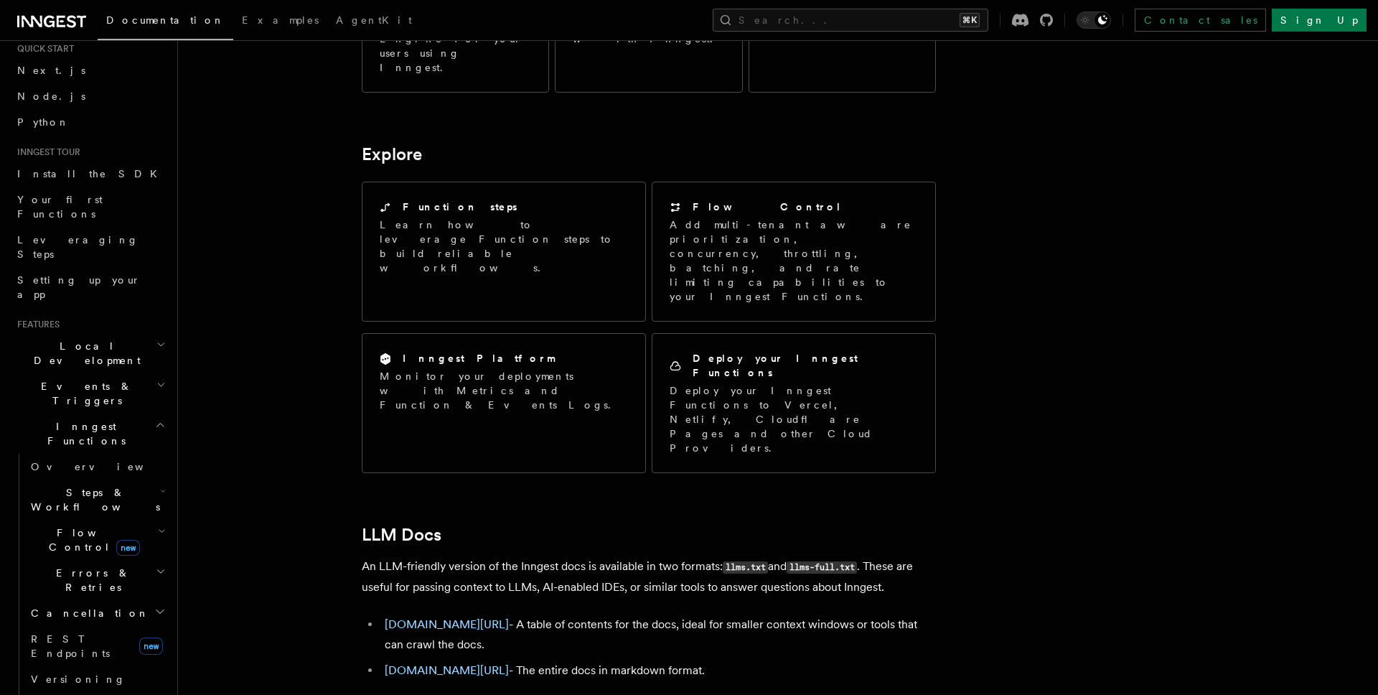
scroll to position [1046, 0]
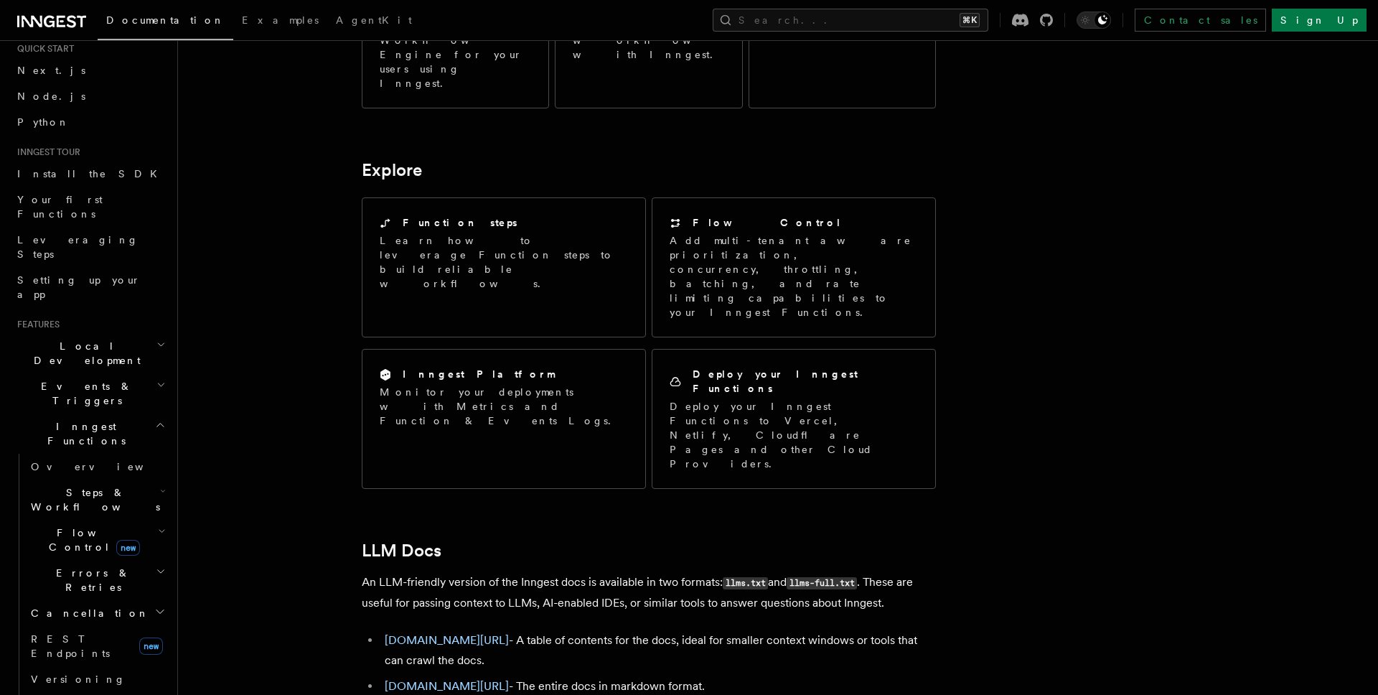
click at [575, 676] on li "[DOMAIN_NAME][URL] - The entire docs in markdown format." at bounding box center [657, 686] width 555 height 20
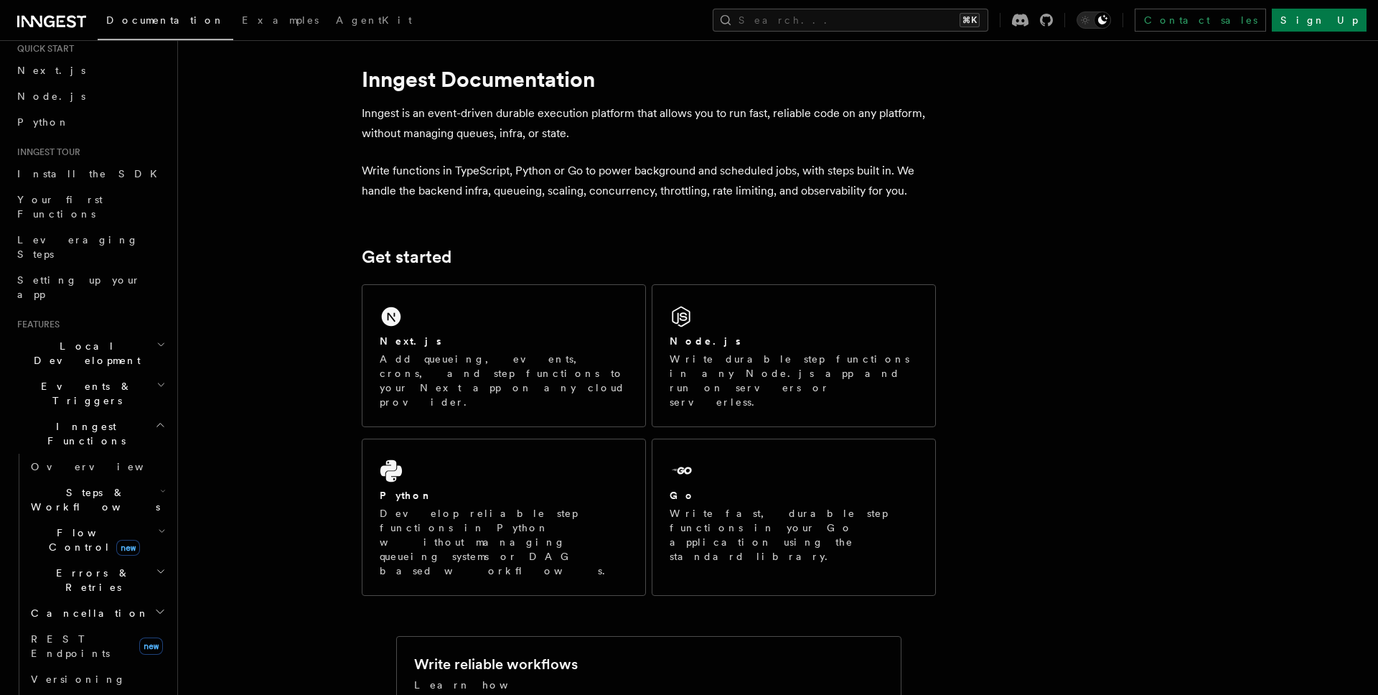
scroll to position [0, 0]
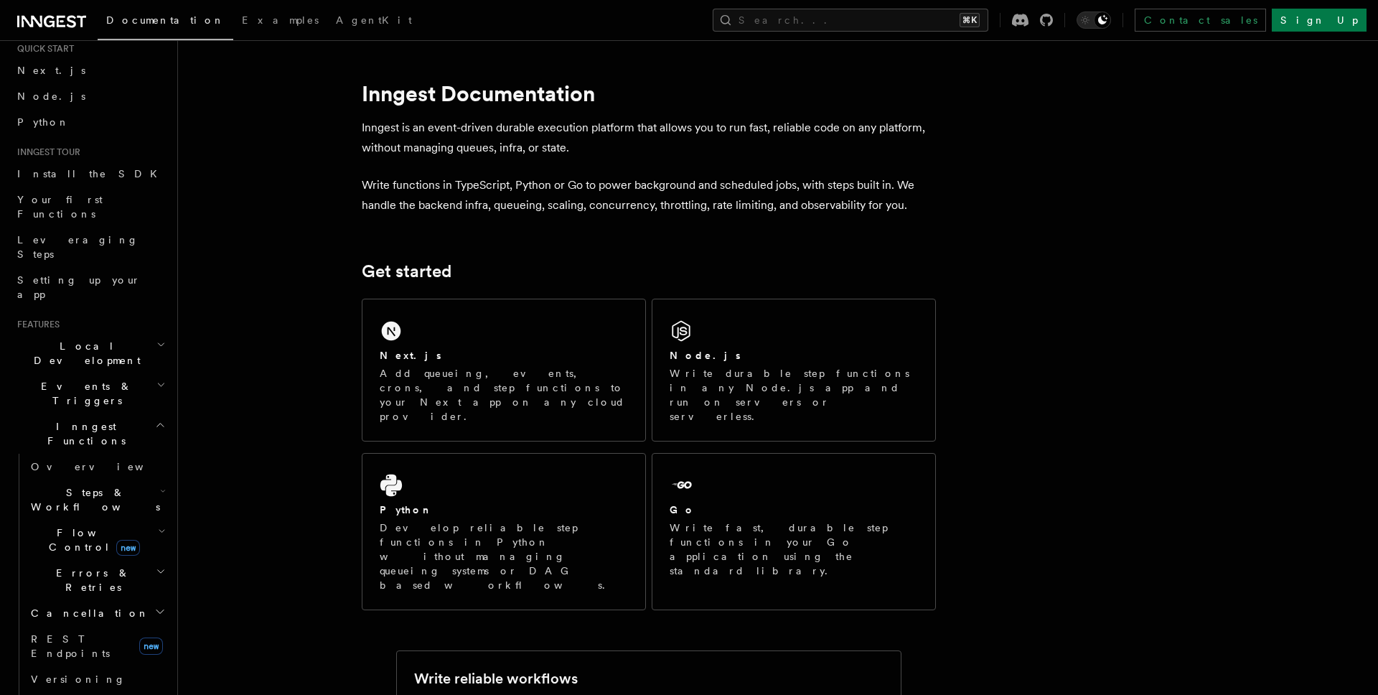
click at [573, 192] on p "Write functions in TypeScript, Python or Go to power background and scheduled j…" at bounding box center [649, 195] width 574 height 40
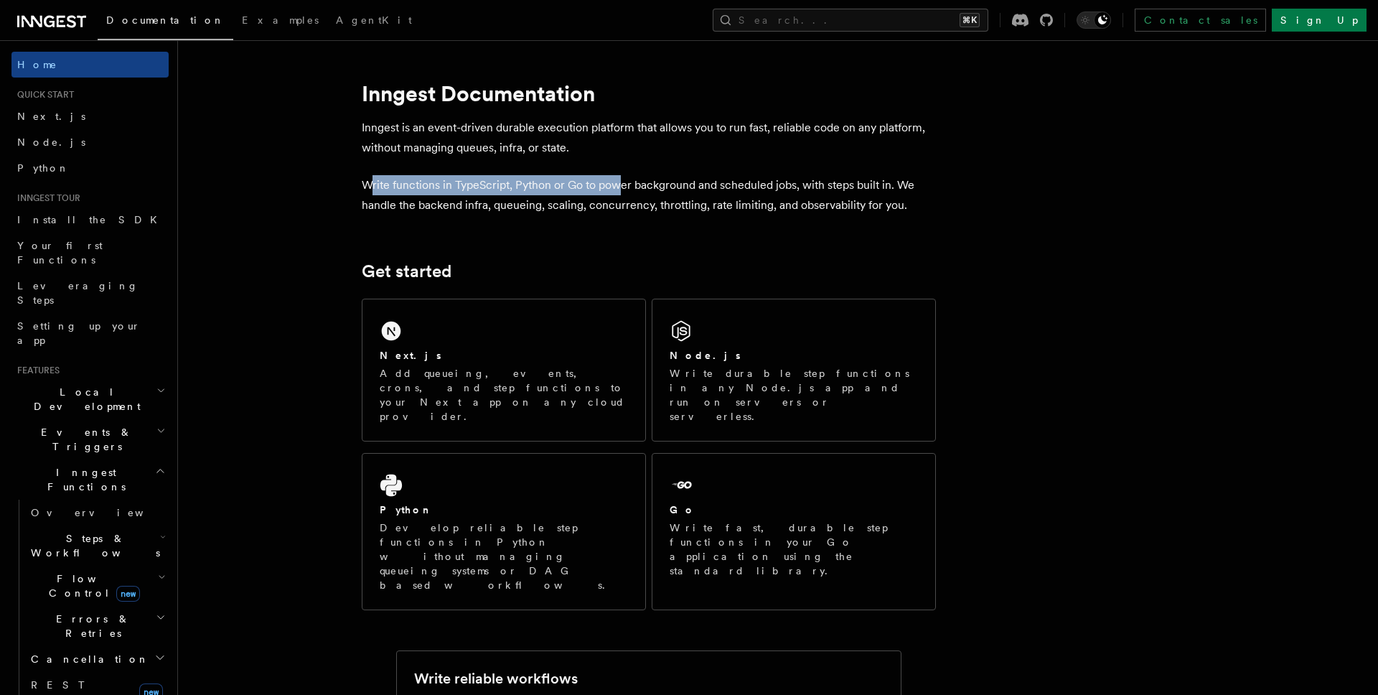
drag, startPoint x: 405, startPoint y: 188, endPoint x: 616, endPoint y: 189, distance: 210.3
click at [616, 189] on p "Write functions in TypeScript, Python or Go to power background and scheduled j…" at bounding box center [649, 195] width 574 height 40
click at [616, 188] on p "Write functions in TypeScript, Python or Go to power background and scheduled j…" at bounding box center [649, 195] width 574 height 40
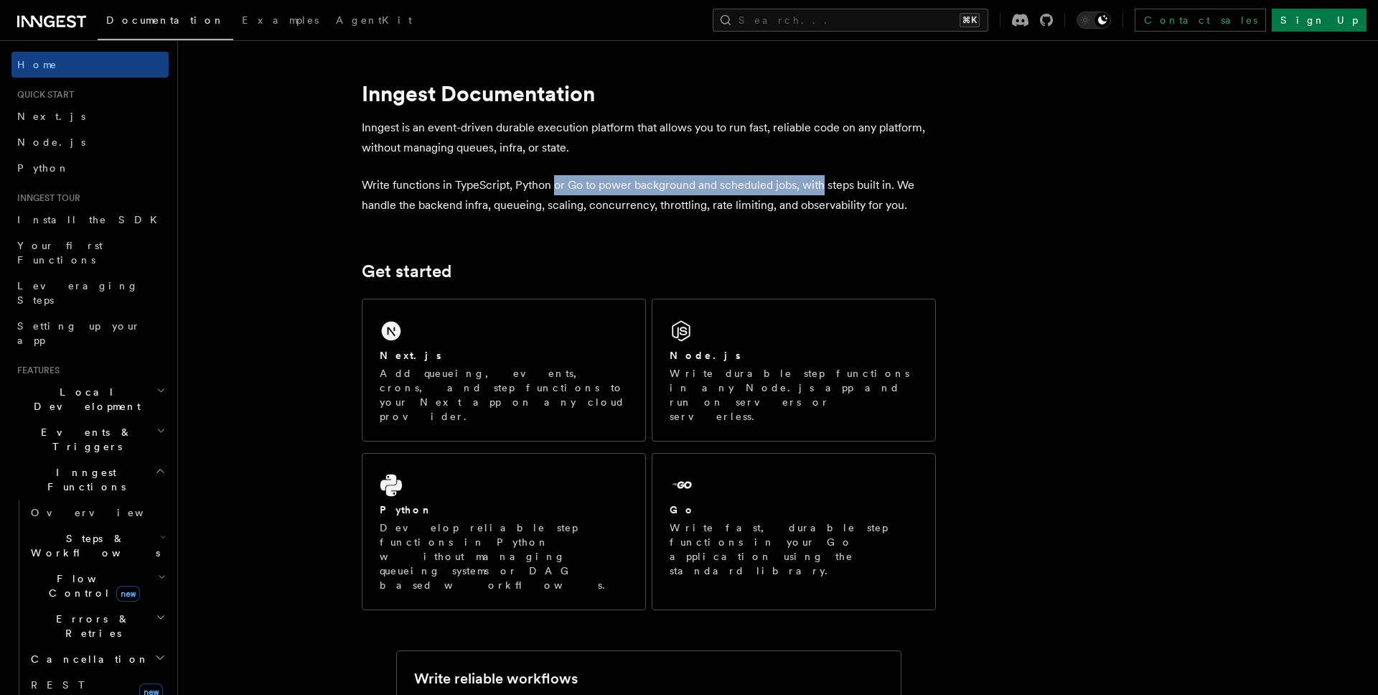
drag, startPoint x: 554, startPoint y: 183, endPoint x: 822, endPoint y: 182, distance: 268.4
click at [823, 182] on p "Write functions in TypeScript, Python or Go to power background and scheduled j…" at bounding box center [649, 195] width 574 height 40
click at [818, 180] on p "Write functions in TypeScript, Python or Go to power background and scheduled j…" at bounding box center [649, 195] width 574 height 40
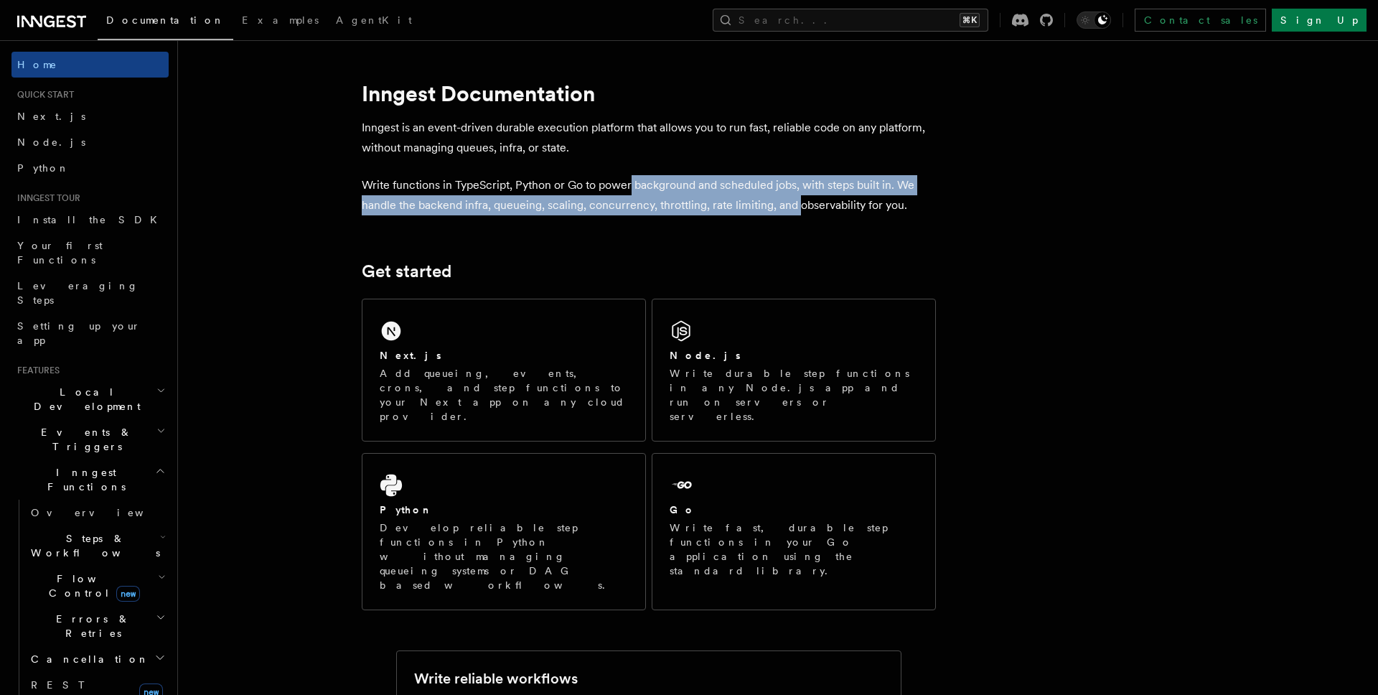
drag, startPoint x: 631, startPoint y: 181, endPoint x: 797, endPoint y: 205, distance: 167.6
click at [798, 206] on p "Write functions in TypeScript, Python or Go to power background and scheduled j…" at bounding box center [649, 195] width 574 height 40
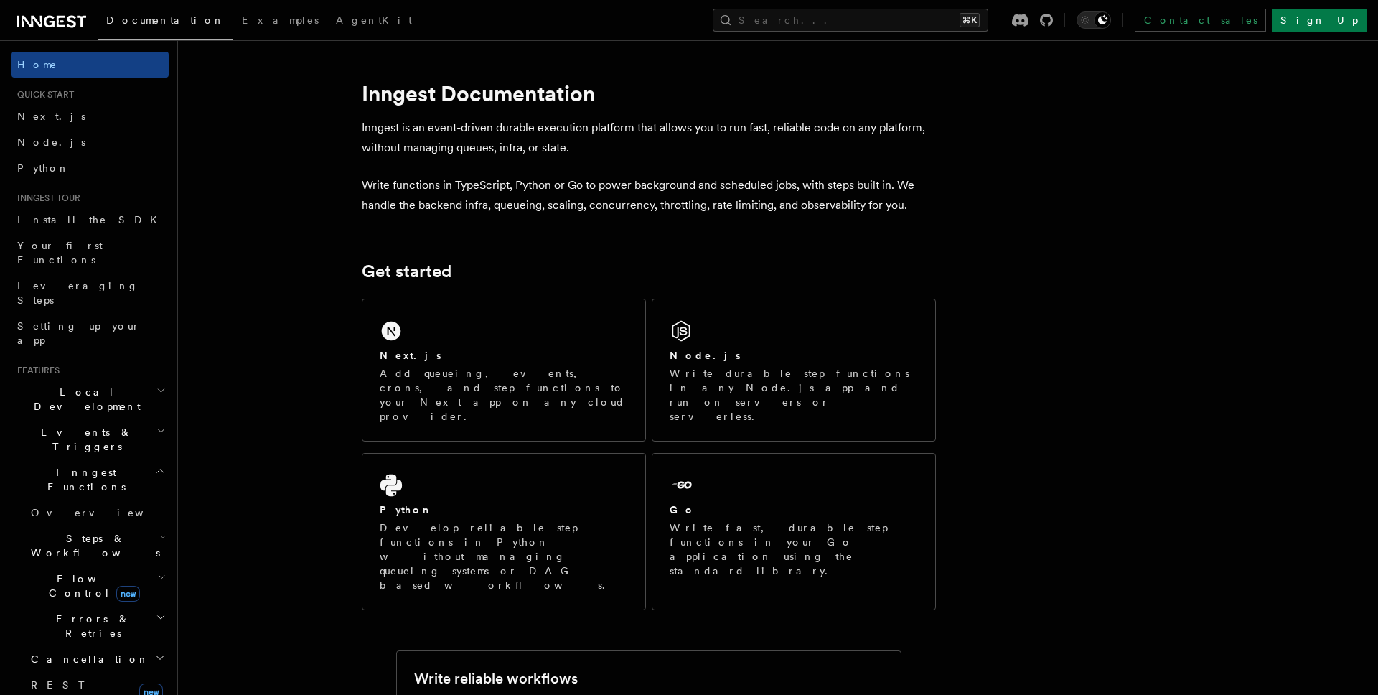
click at [797, 205] on p "Write functions in TypeScript, Python or Go to power background and scheduled j…" at bounding box center [649, 195] width 574 height 40
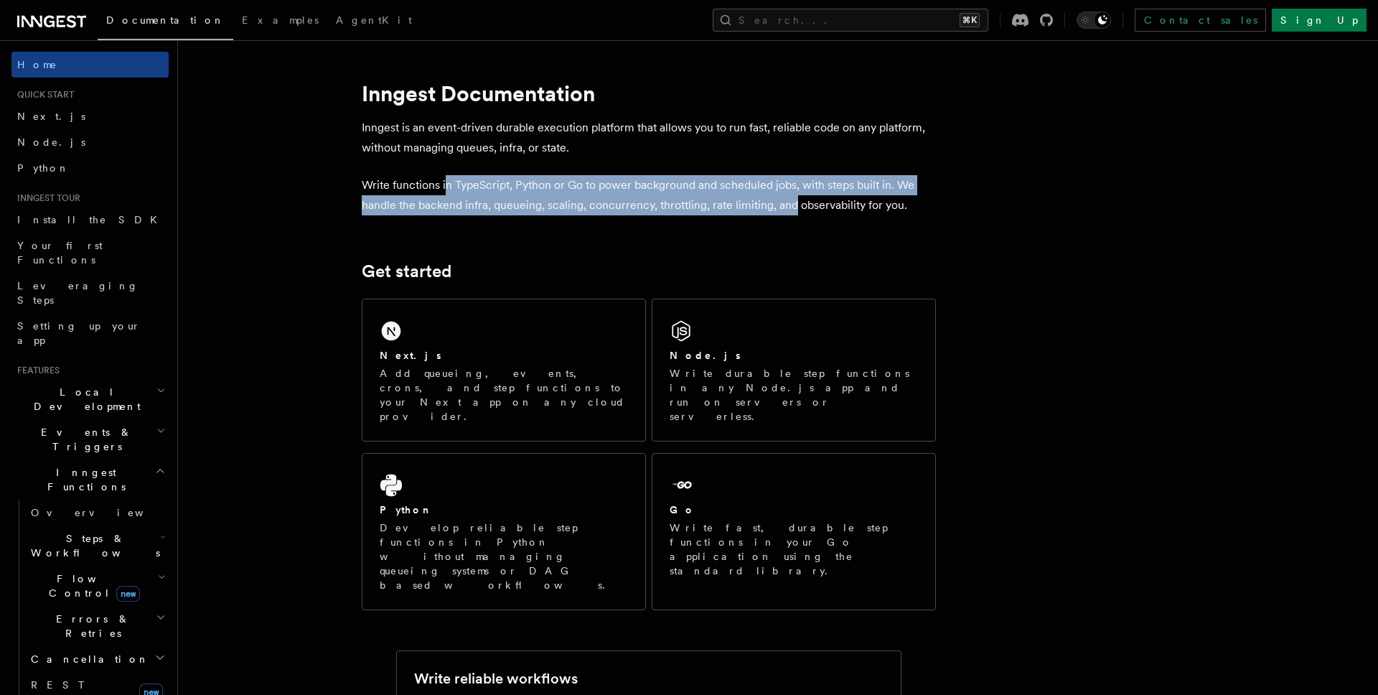
drag, startPoint x: 791, startPoint y: 205, endPoint x: 444, endPoint y: 182, distance: 347.4
click at [444, 182] on p "Write functions in TypeScript, Python or Go to power background and scheduled j…" at bounding box center [649, 195] width 574 height 40
drag, startPoint x: 410, startPoint y: 182, endPoint x: 860, endPoint y: 202, distance: 451.1
click at [860, 202] on p "Write functions in TypeScript, Python or Go to power background and scheduled j…" at bounding box center [649, 195] width 574 height 40
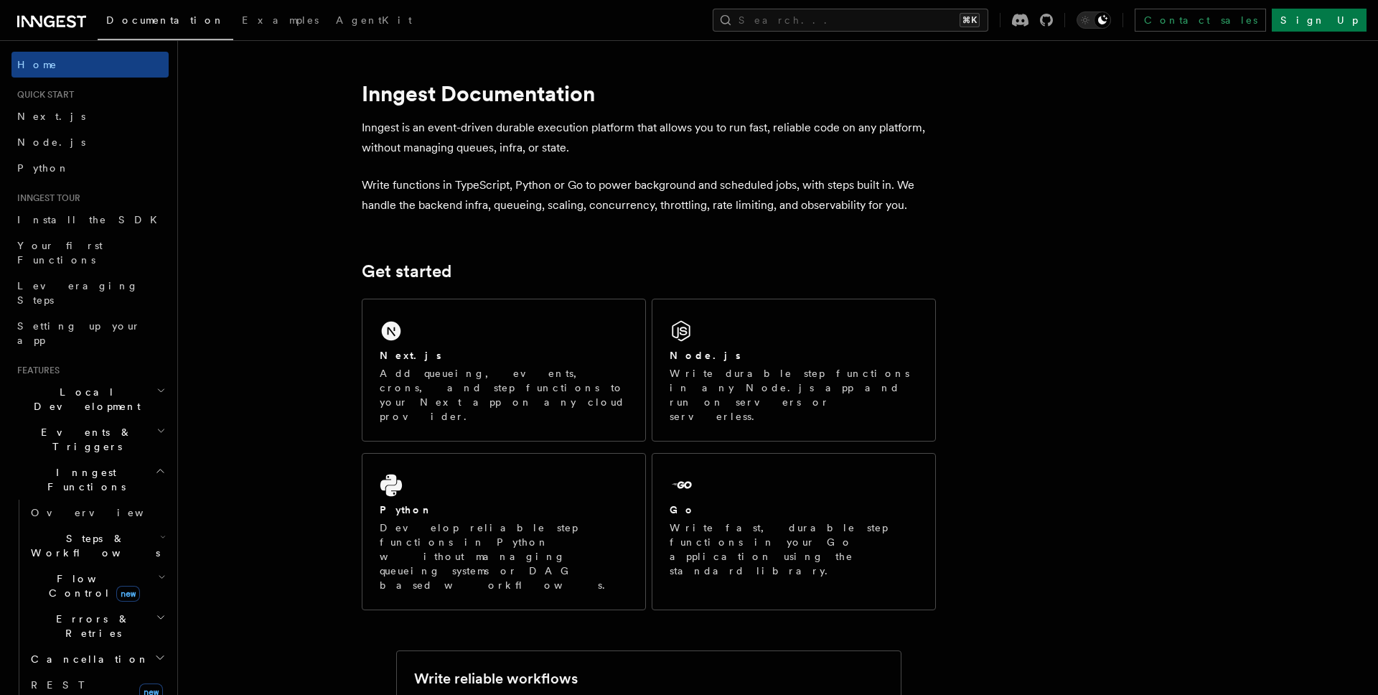
click at [860, 202] on p "Write functions in TypeScript, Python or Go to power background and scheduled j…" at bounding box center [649, 195] width 574 height 40
click at [161, 465] on icon "button" at bounding box center [160, 470] width 11 height 11
